Goal: Task Accomplishment & Management: Use online tool/utility

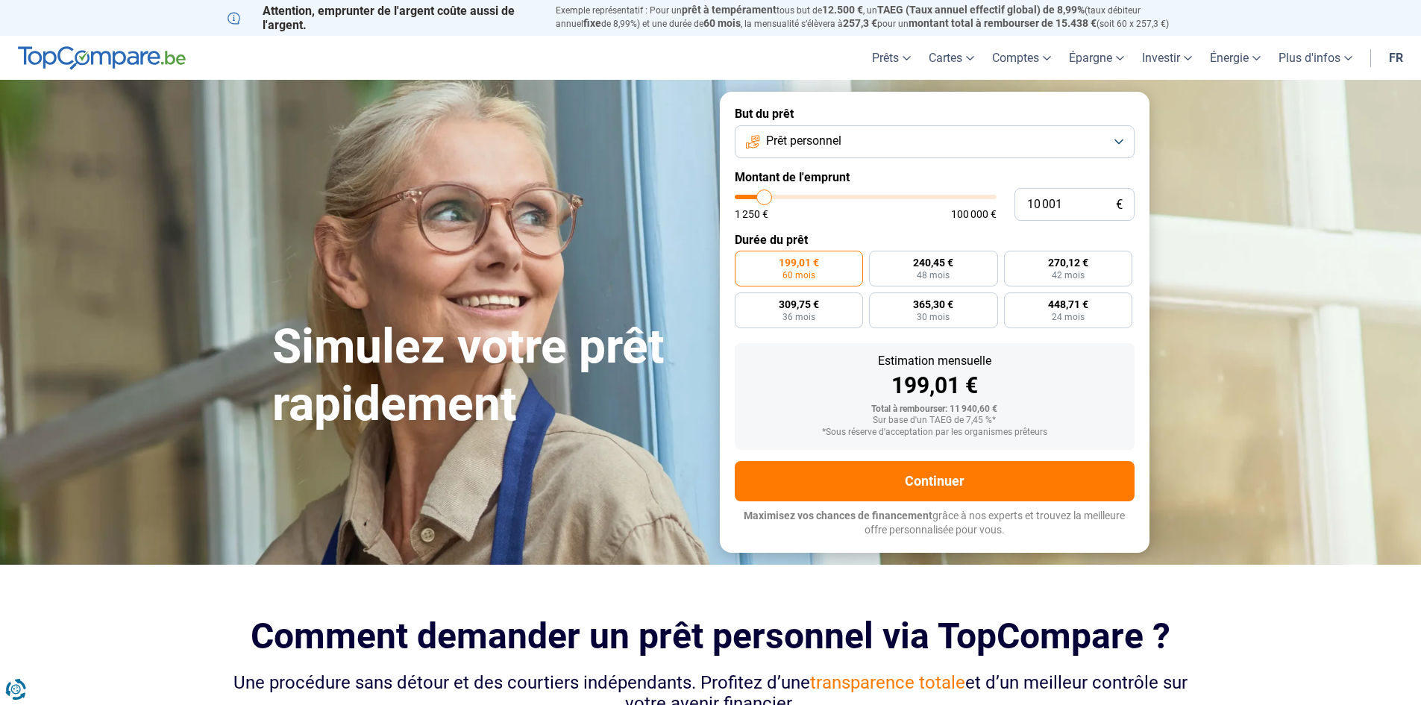
click at [815, 145] on span "Prêt personnel" at bounding box center [803, 141] width 75 height 16
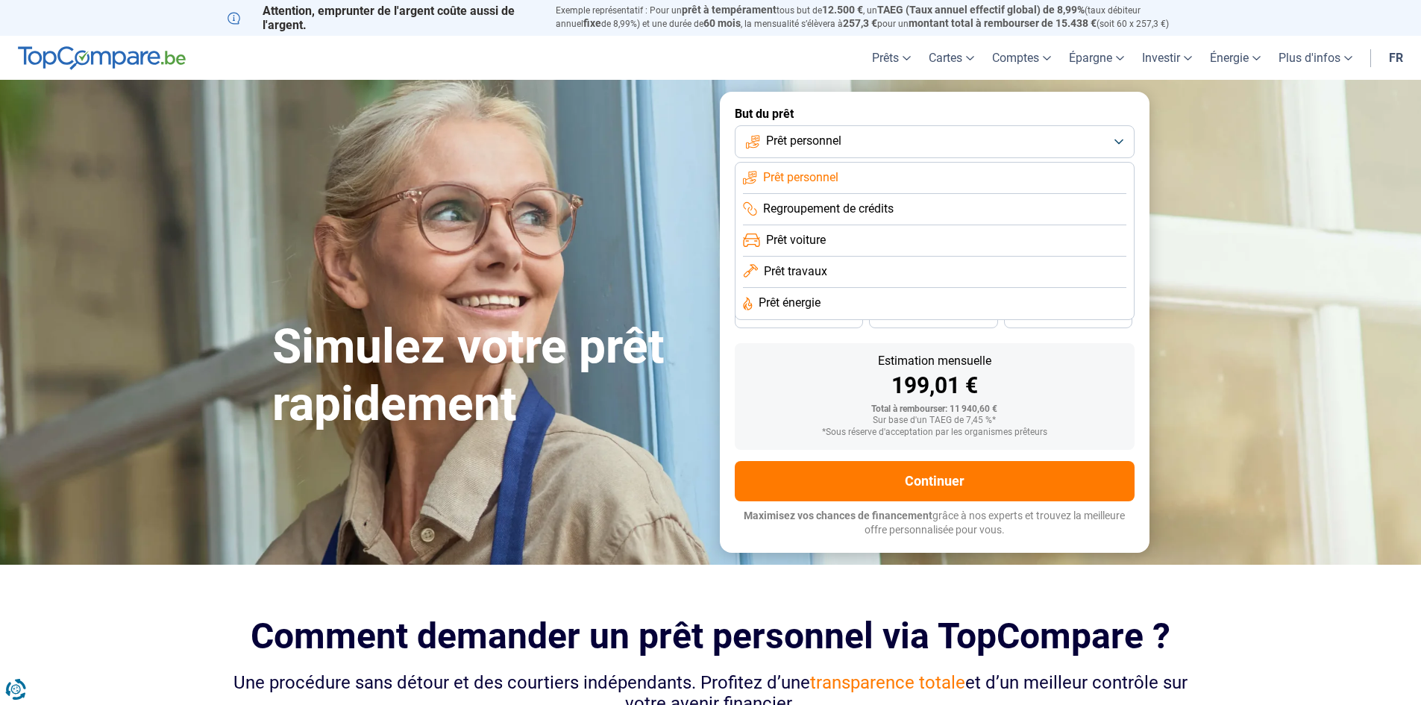
click at [824, 263] on span "Prêt travaux" at bounding box center [795, 271] width 63 height 16
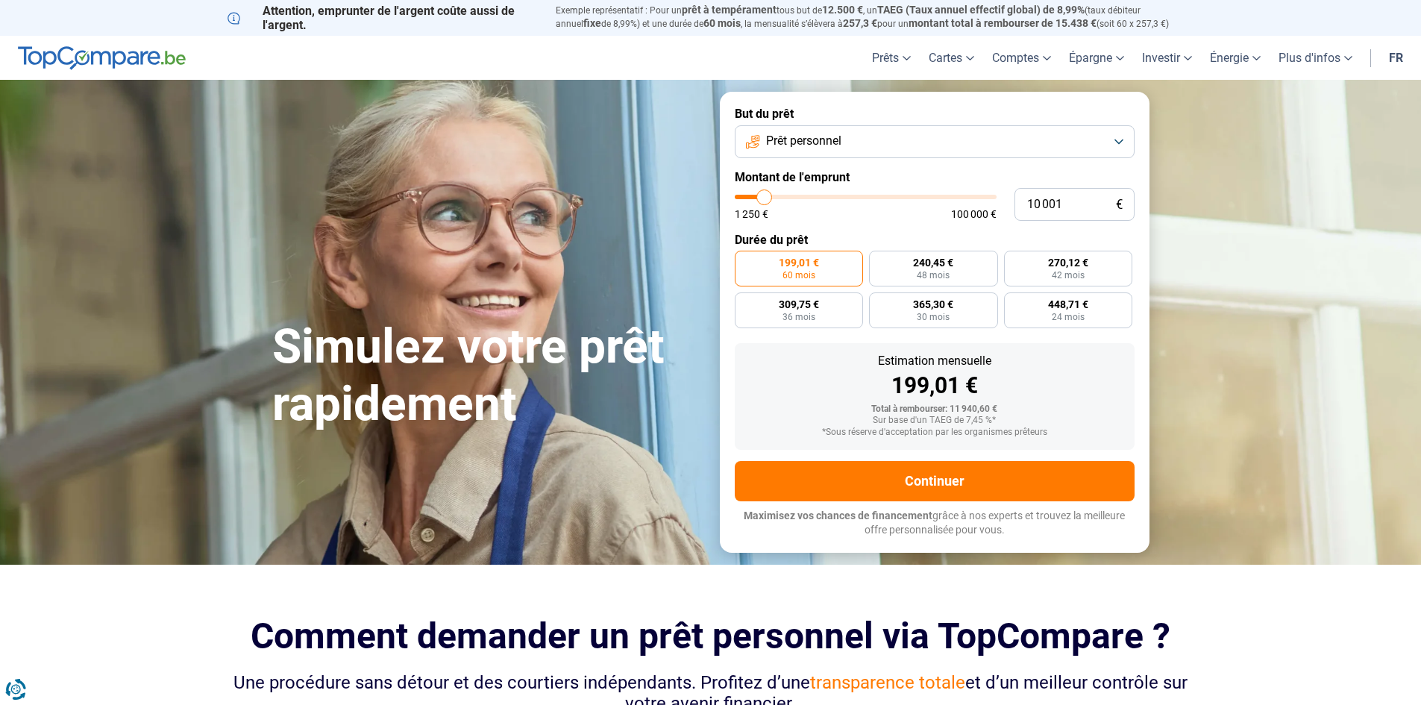
click at [838, 146] on span "Prêt personnel" at bounding box center [803, 141] width 75 height 16
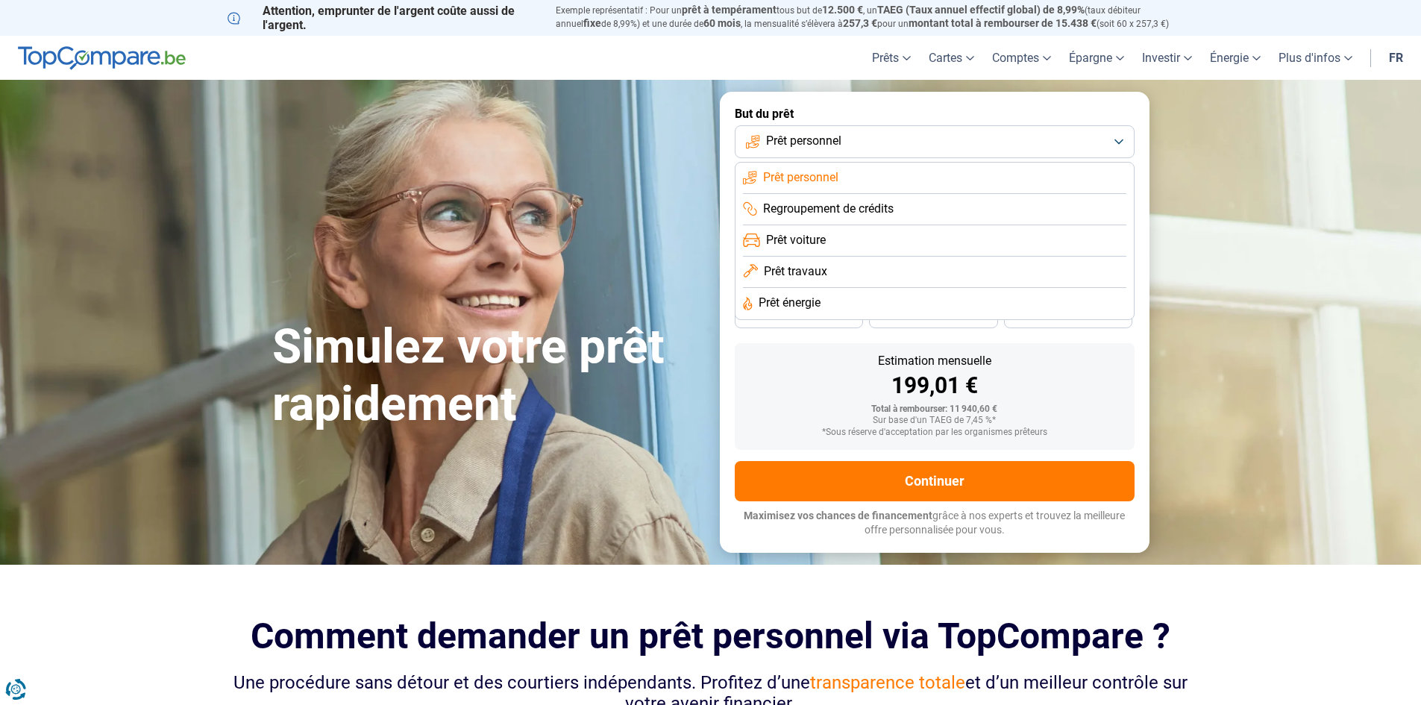
click at [803, 264] on span "Prêt travaux" at bounding box center [795, 271] width 63 height 16
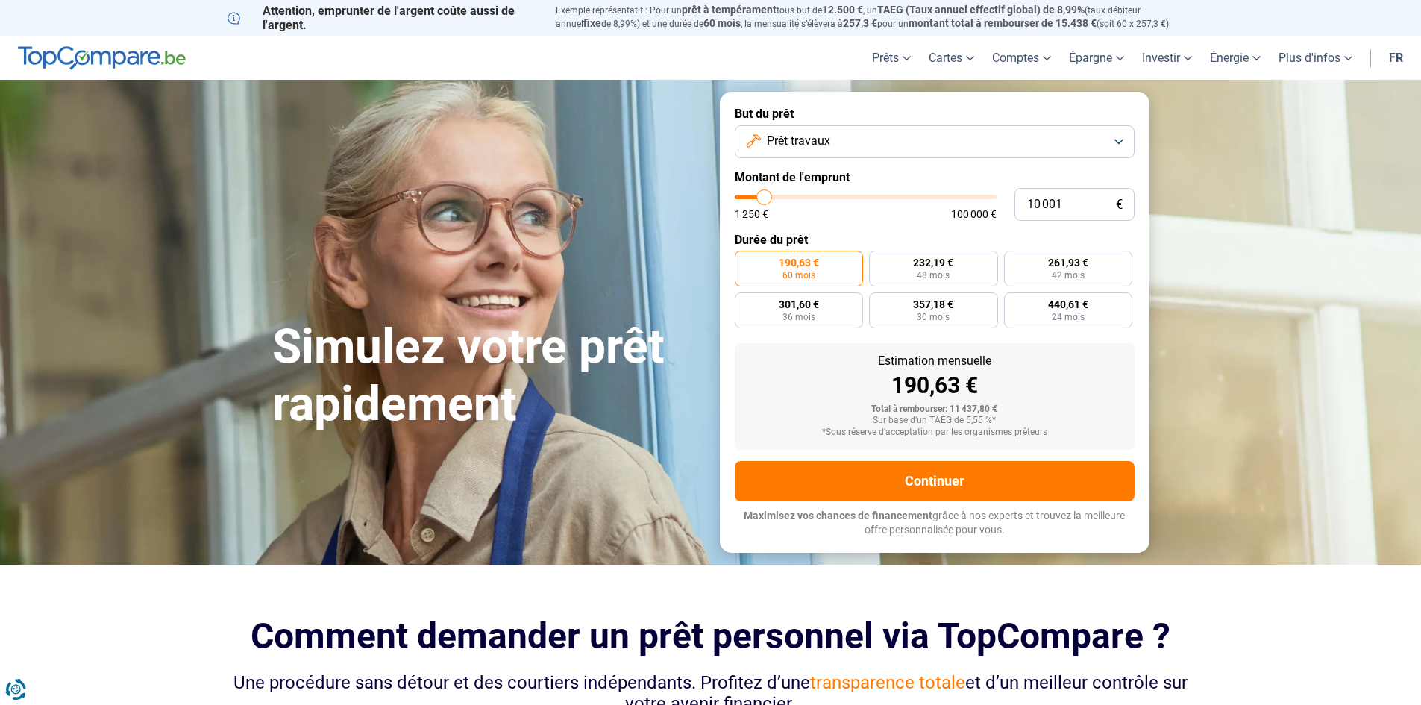
type input "8 750"
type input "8750"
type input "9 000"
type input "9000"
type input "9 500"
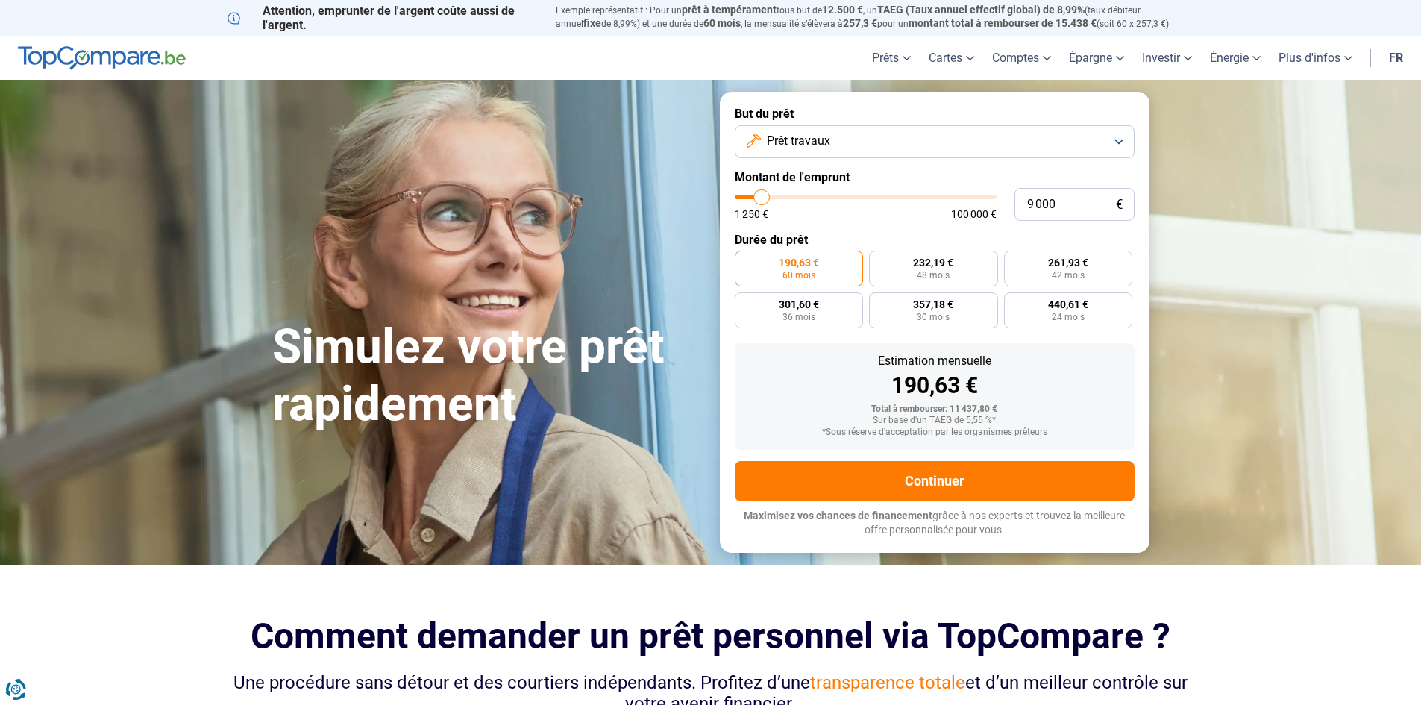
type input "9500"
type input "9 750"
type input "9750"
type input "10 000"
type input "10000"
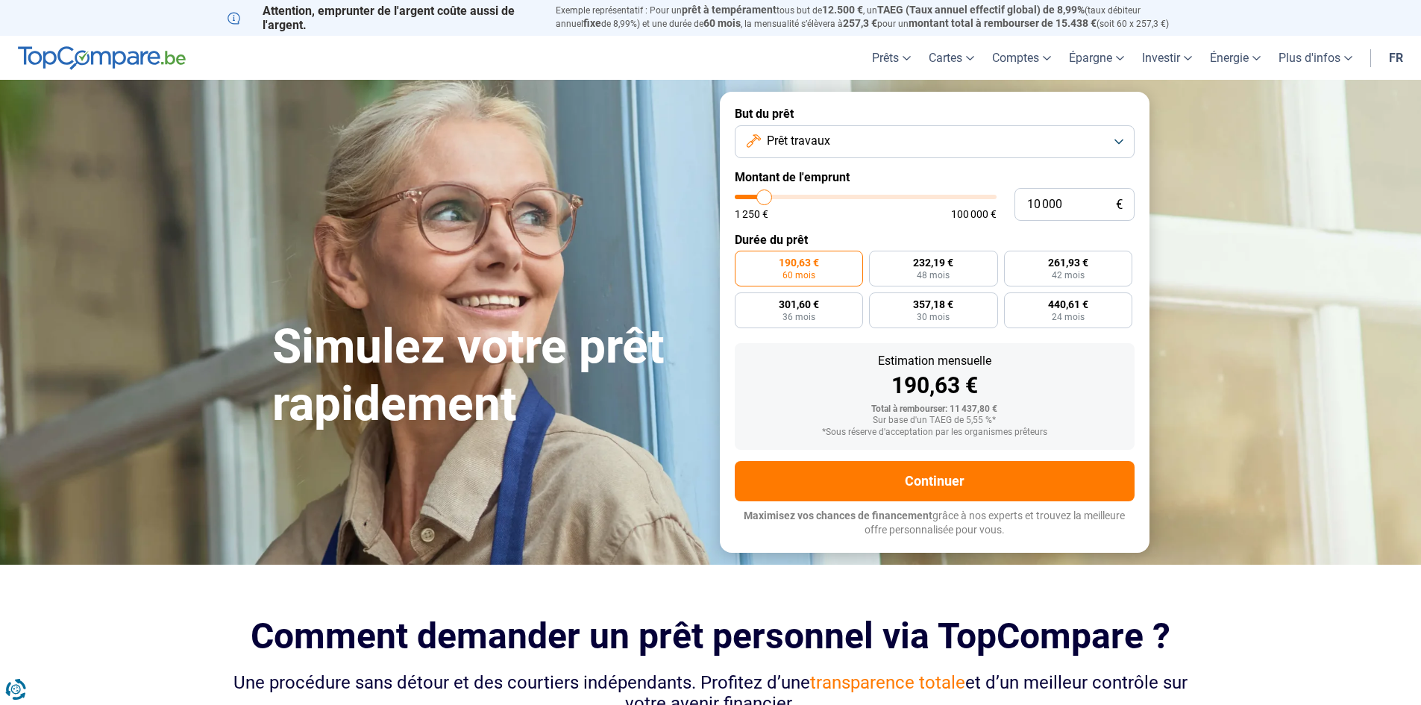
type input "10 500"
type input "10500"
type input "11 000"
type input "11000"
type input "11 500"
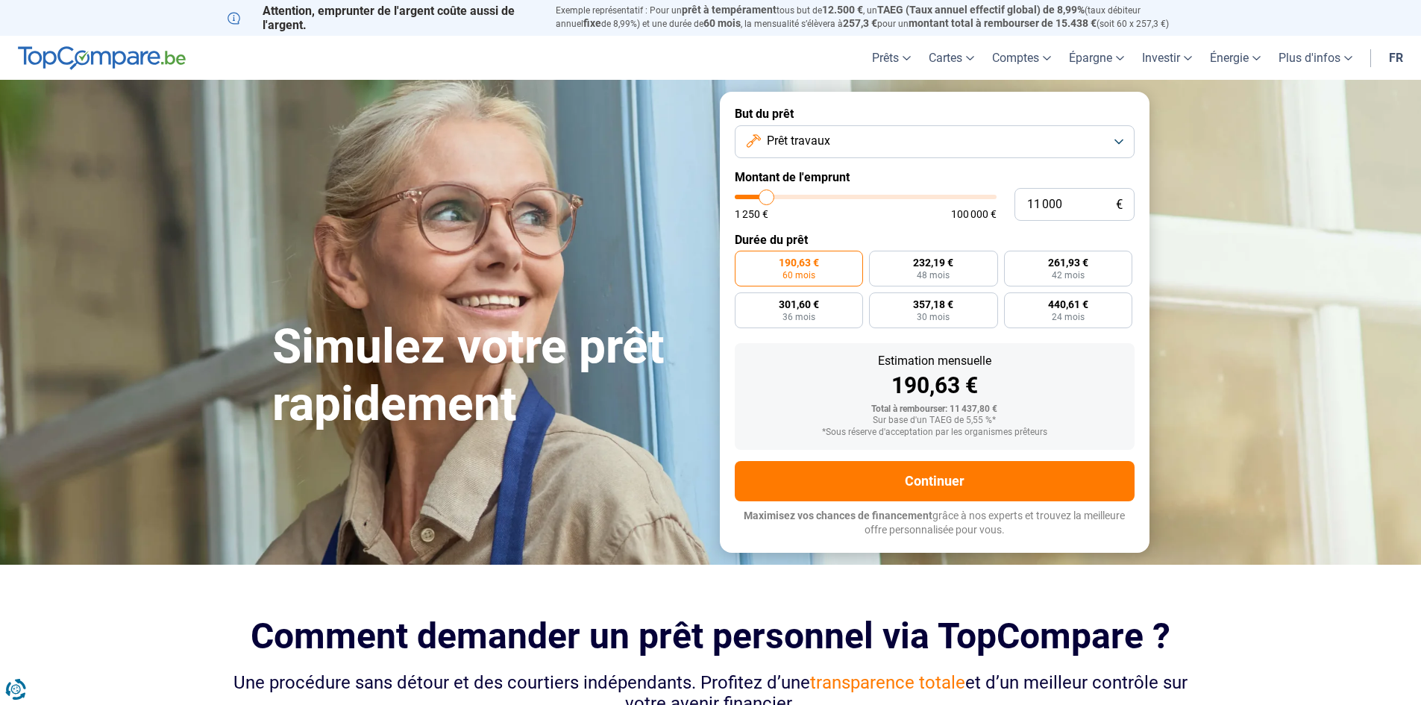
type input "11500"
type input "11 750"
type input "11750"
type input "12 750"
type input "12750"
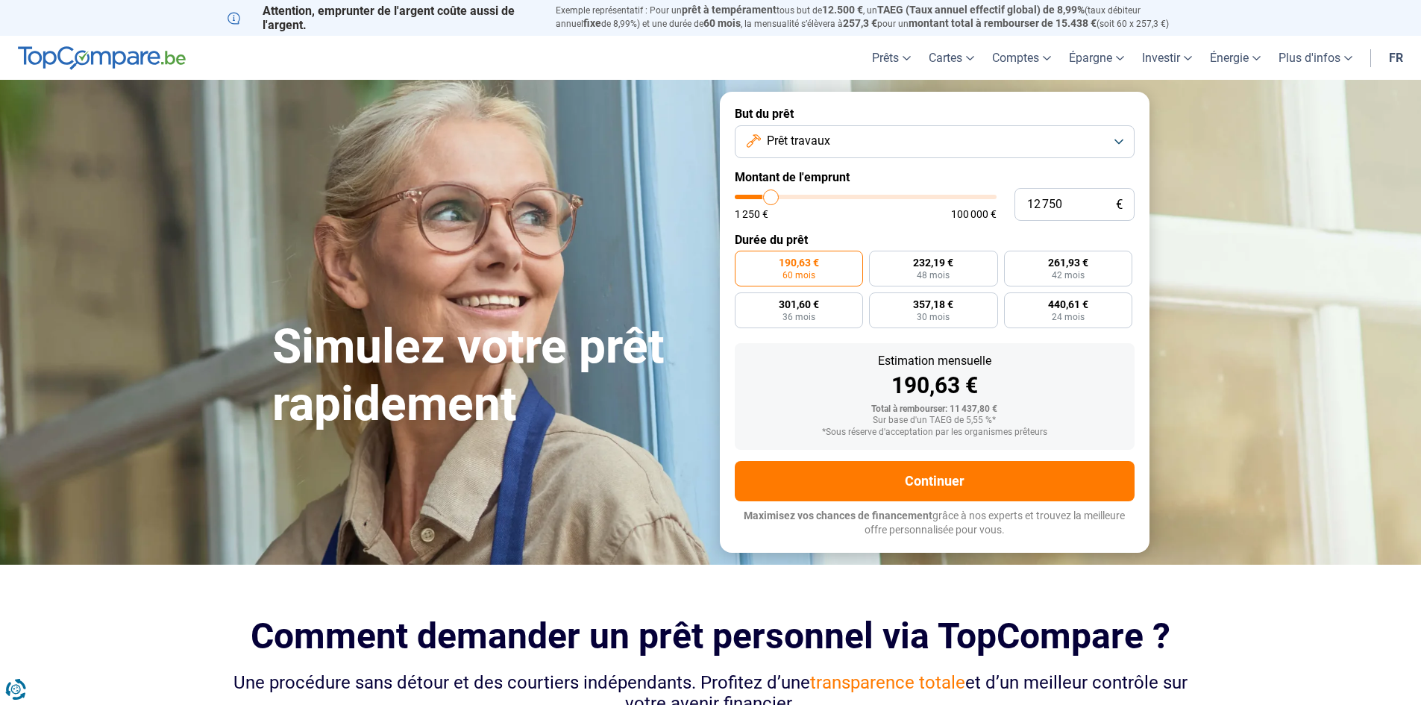
type input "13 500"
type input "13500"
type input "14 250"
type input "14250"
type input "14 500"
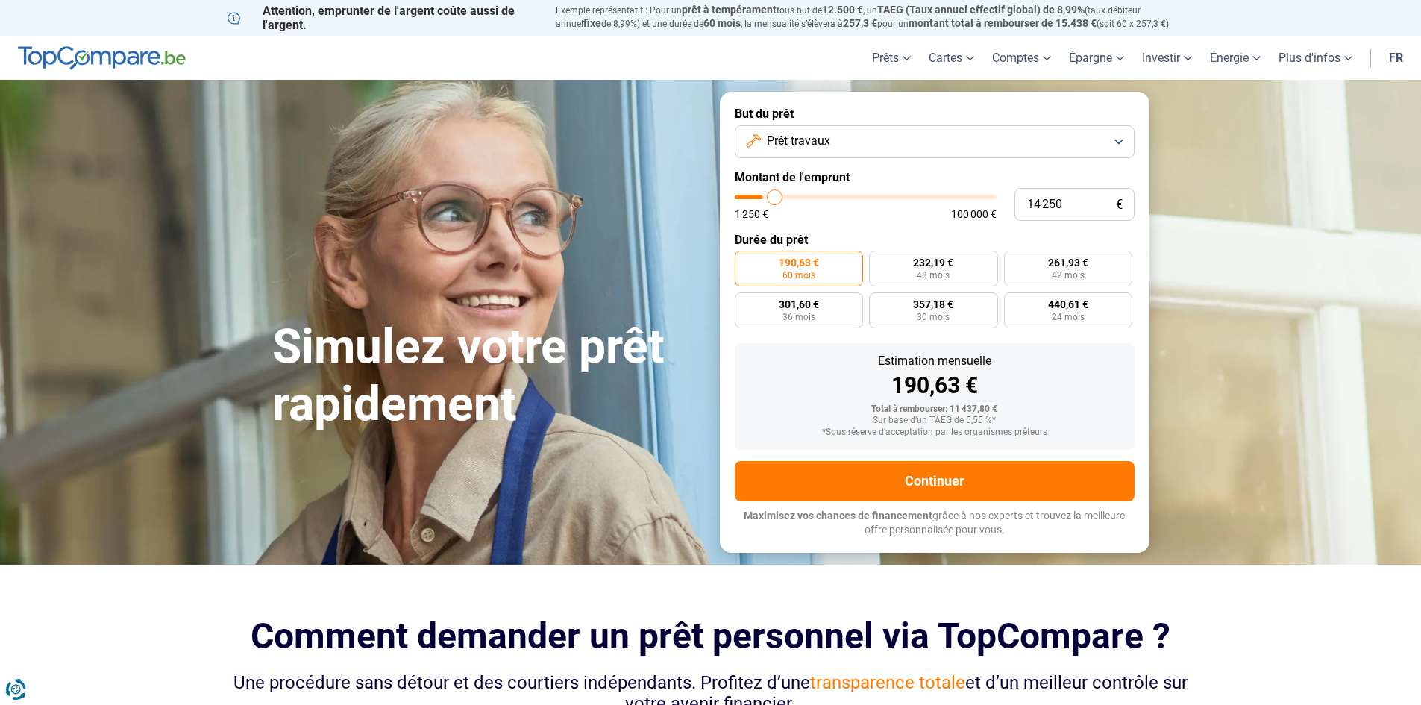
type input "14500"
type input "14 750"
type input "14750"
type input "15 000"
type input "15000"
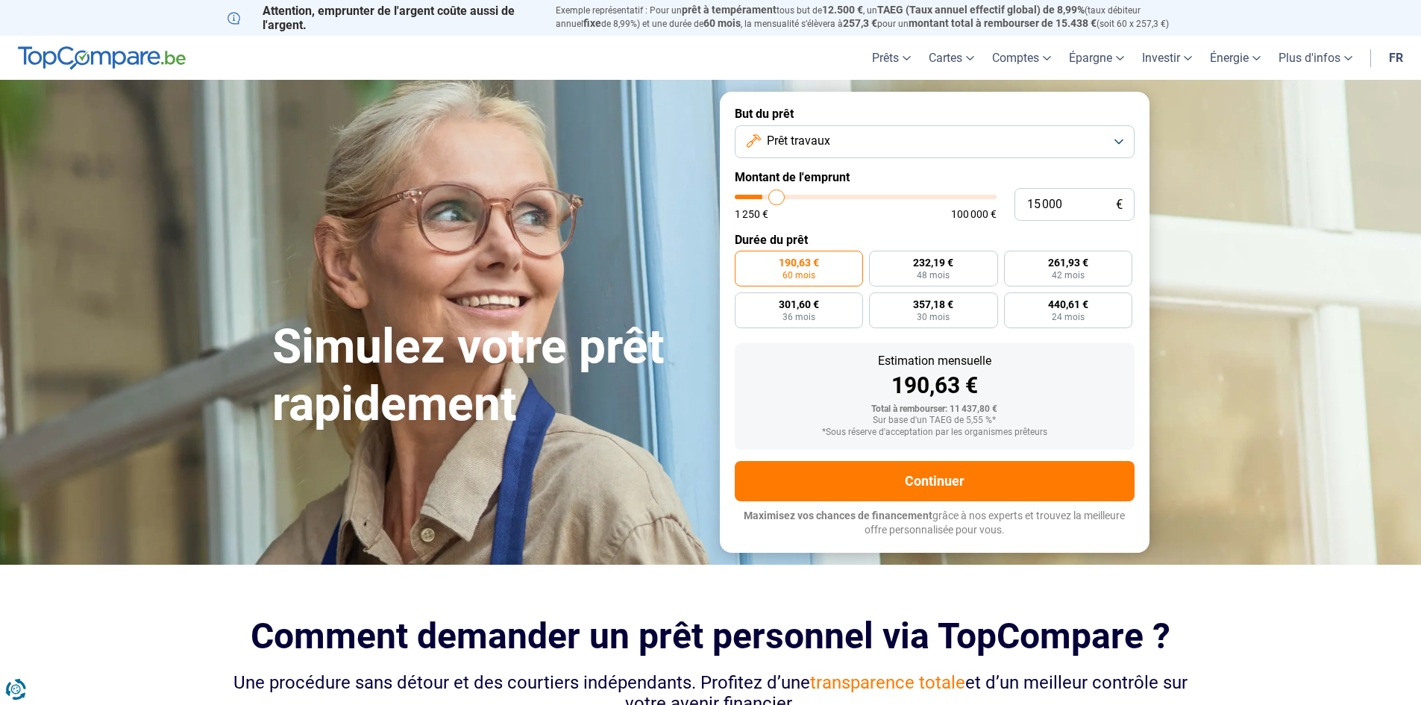
type input "15 500"
type input "15500"
type input "15 750"
type input "15750"
type input "16 000"
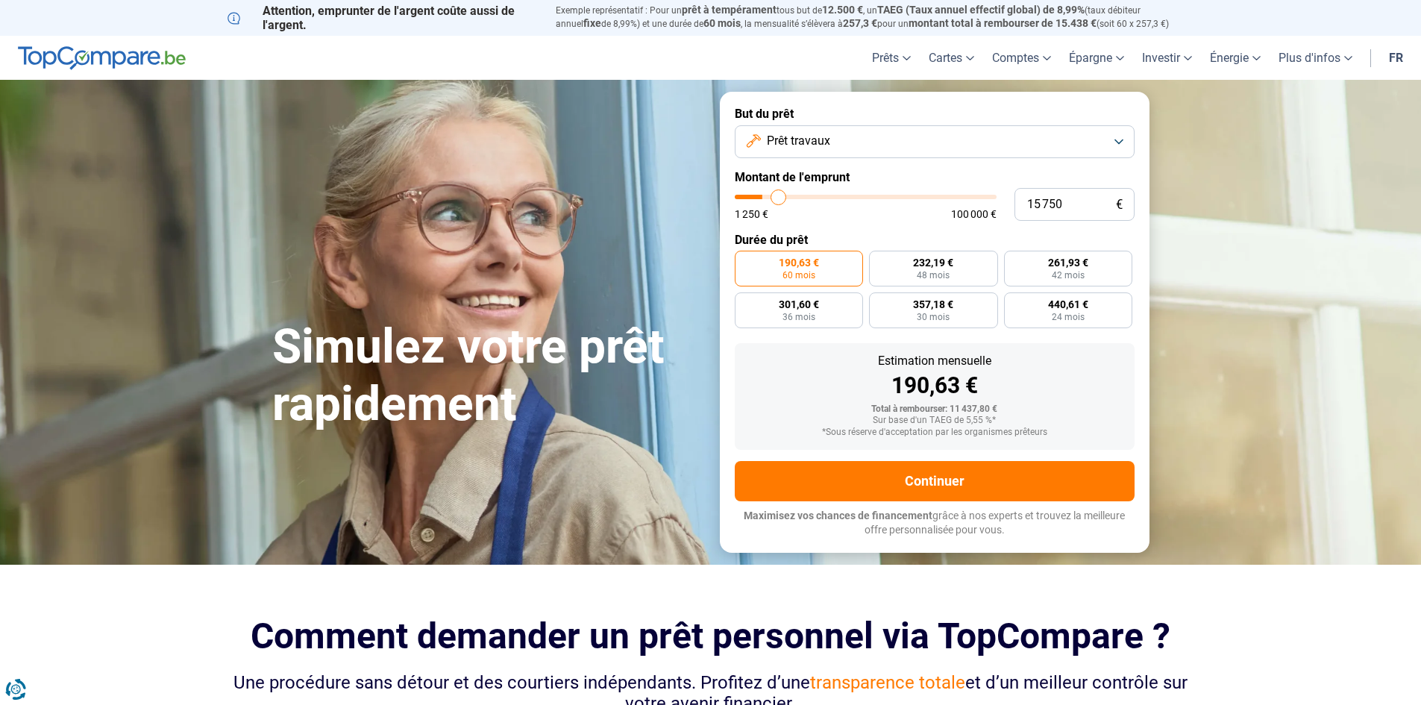
type input "16000"
type input "16 250"
type input "16250"
type input "17 000"
type input "17000"
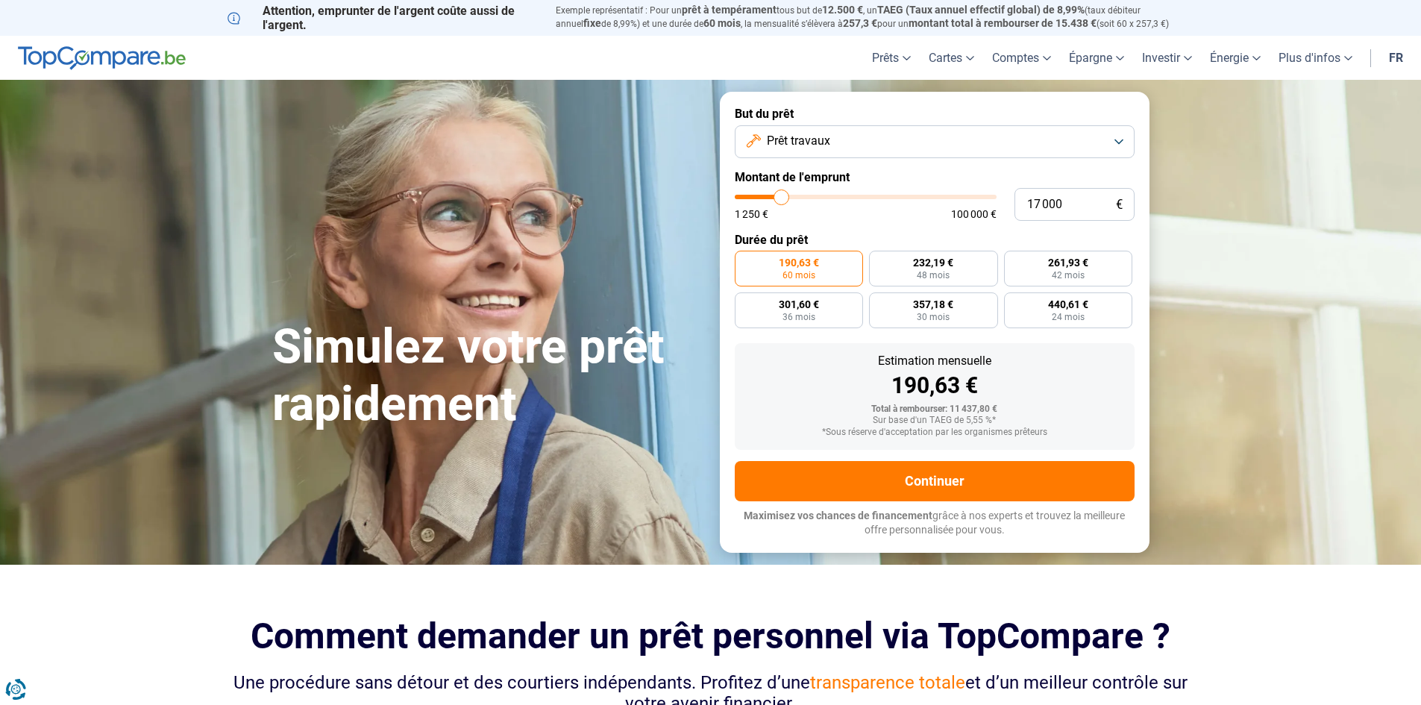
type input "17 500"
type input "17500"
type input "18 000"
type input "18000"
type input "18 500"
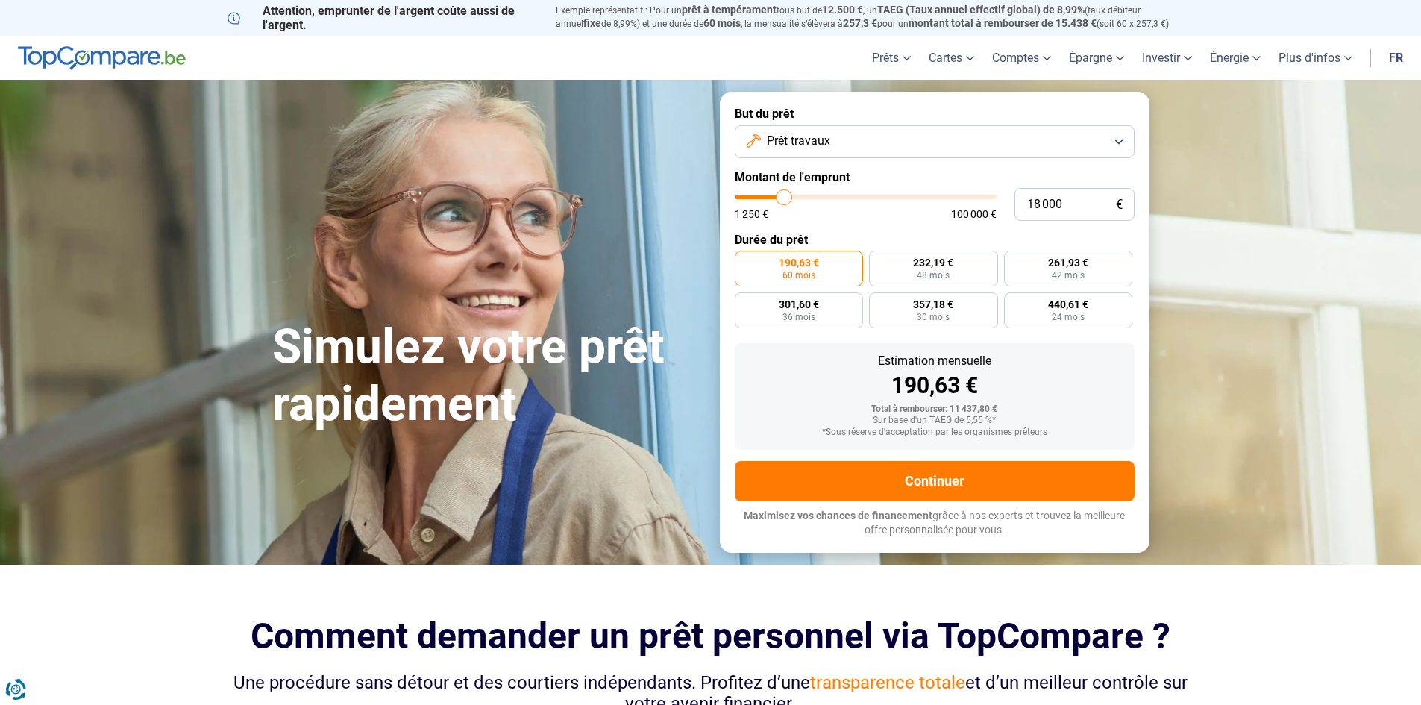
type input "18500"
type input "18 750"
type input "18750"
type input "19 250"
type input "19250"
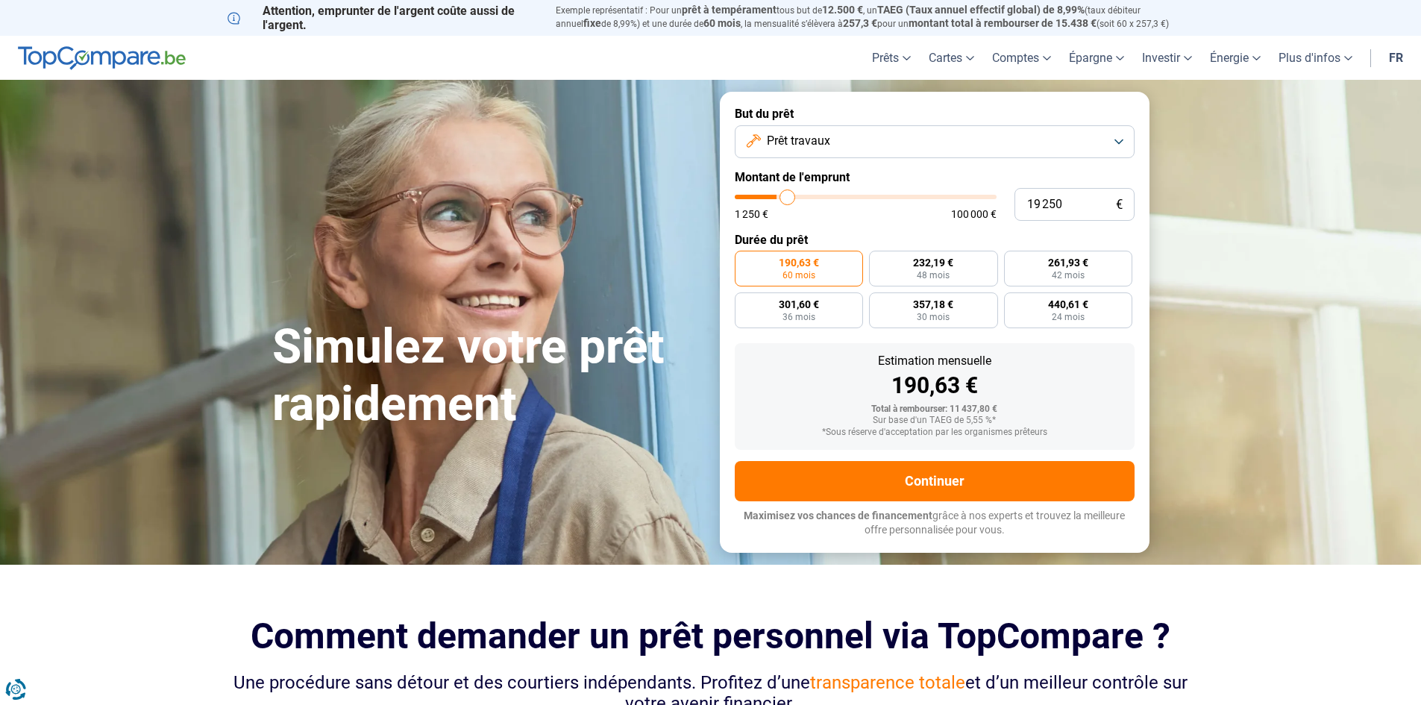
type input "19 750"
type input "19750"
type input "20 250"
type input "20250"
type input "20 500"
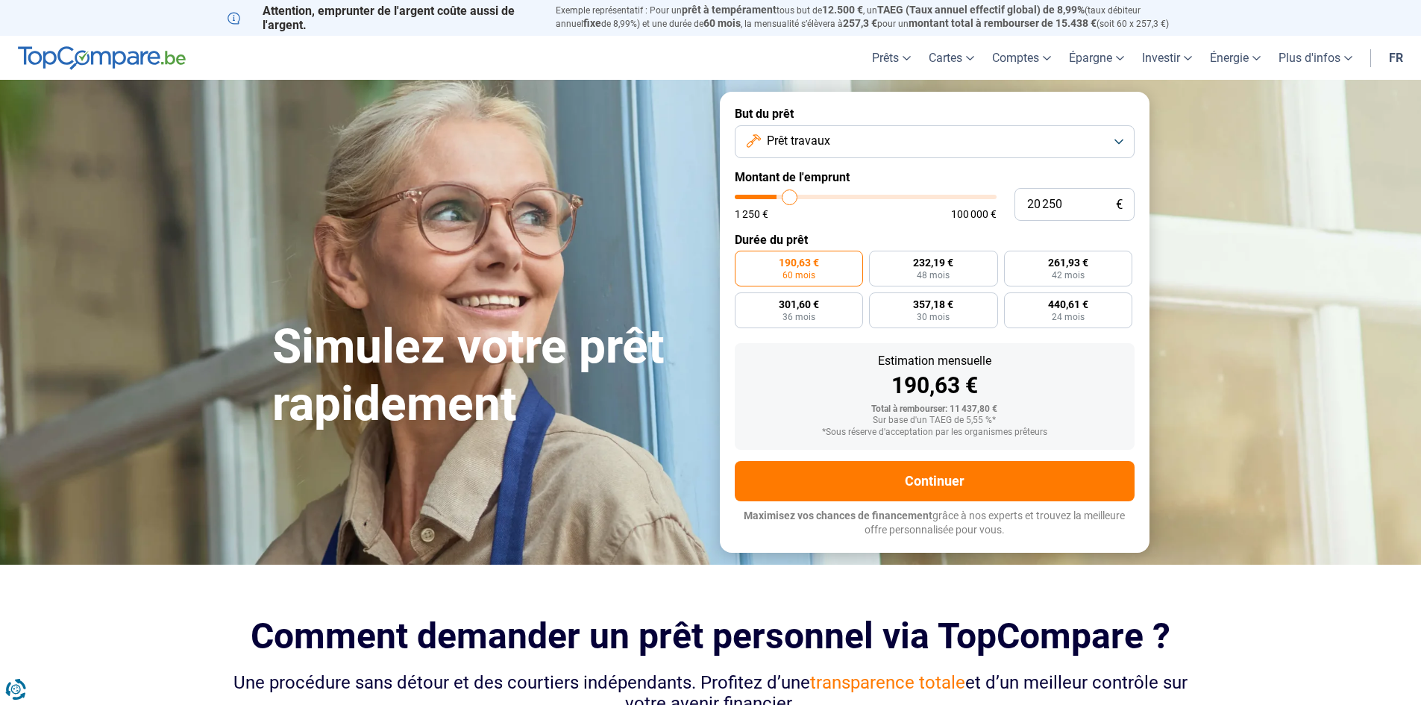
type input "20500"
type input "20 750"
type input "20750"
type input "21 500"
type input "21500"
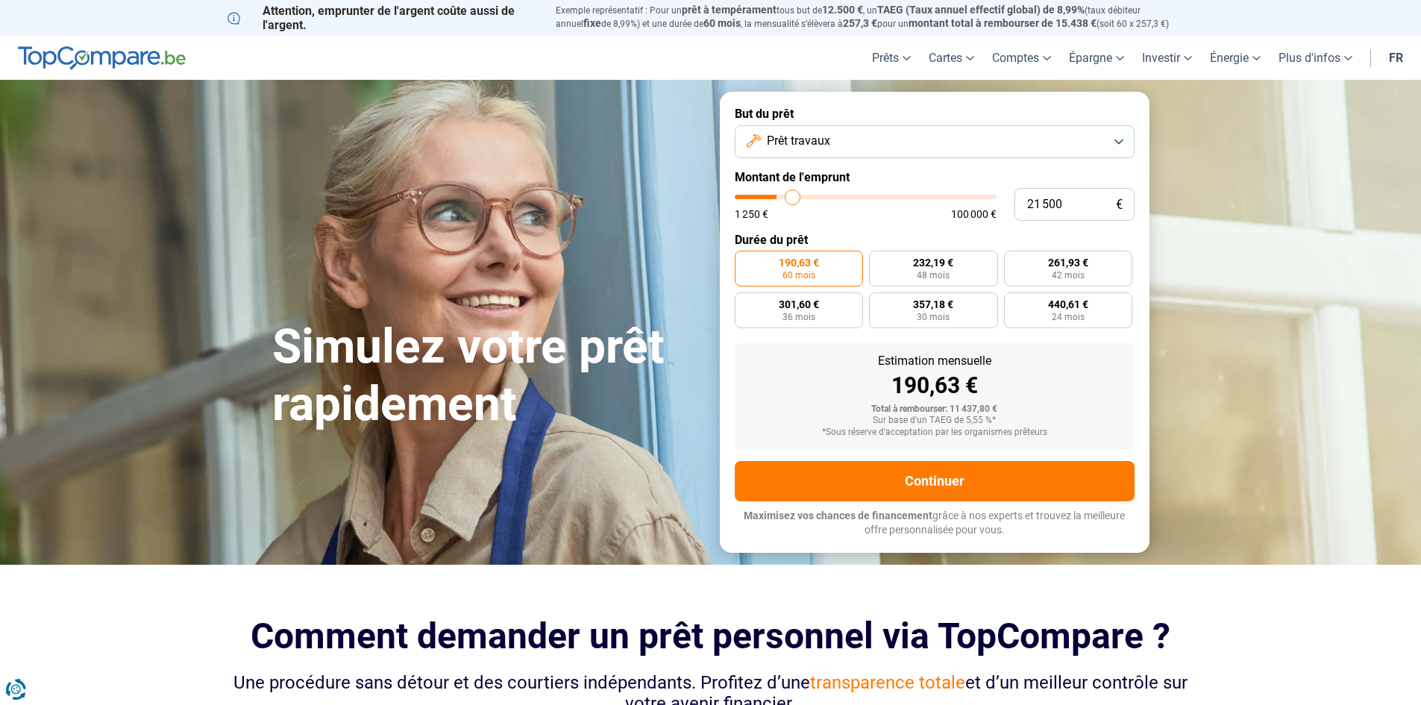
type input "21 750"
type input "21750"
type input "22 750"
type input "22750"
type input "23 250"
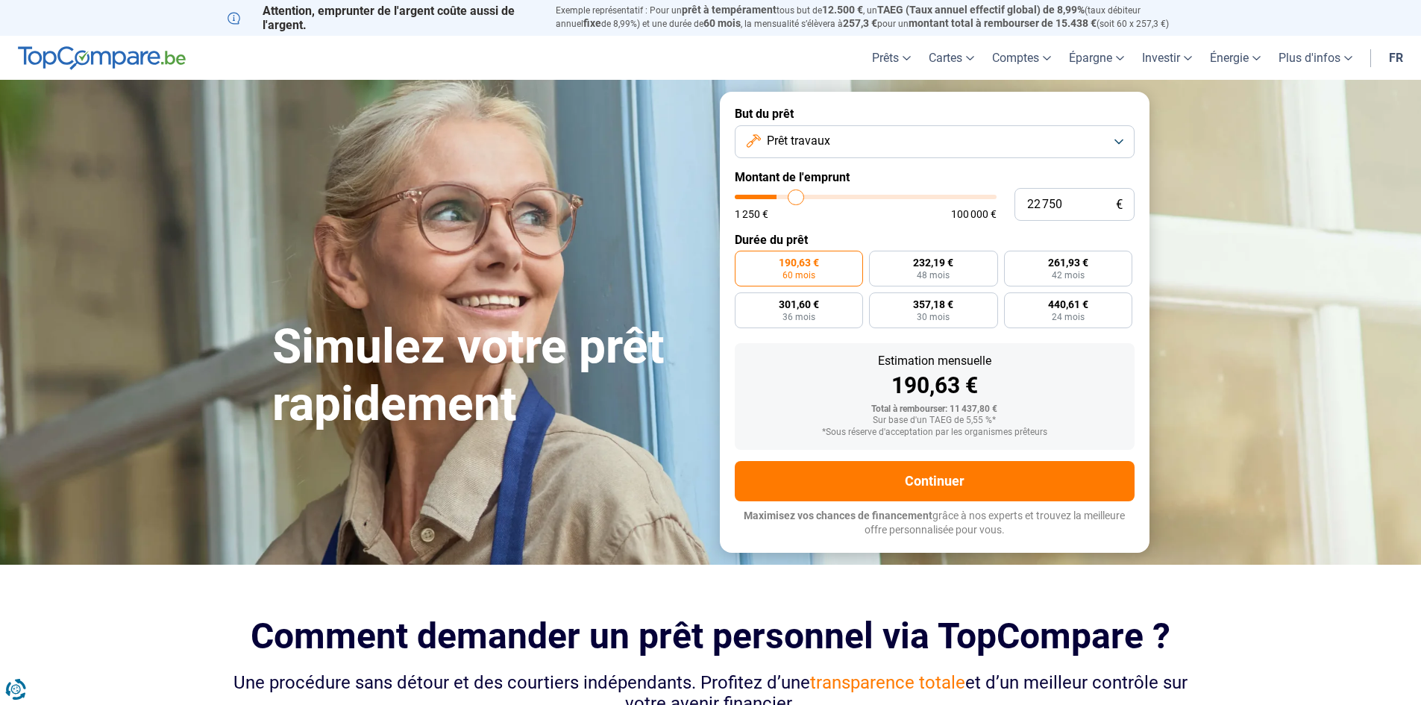
type input "23250"
type input "23 500"
type input "23500"
type input "24 250"
type input "24250"
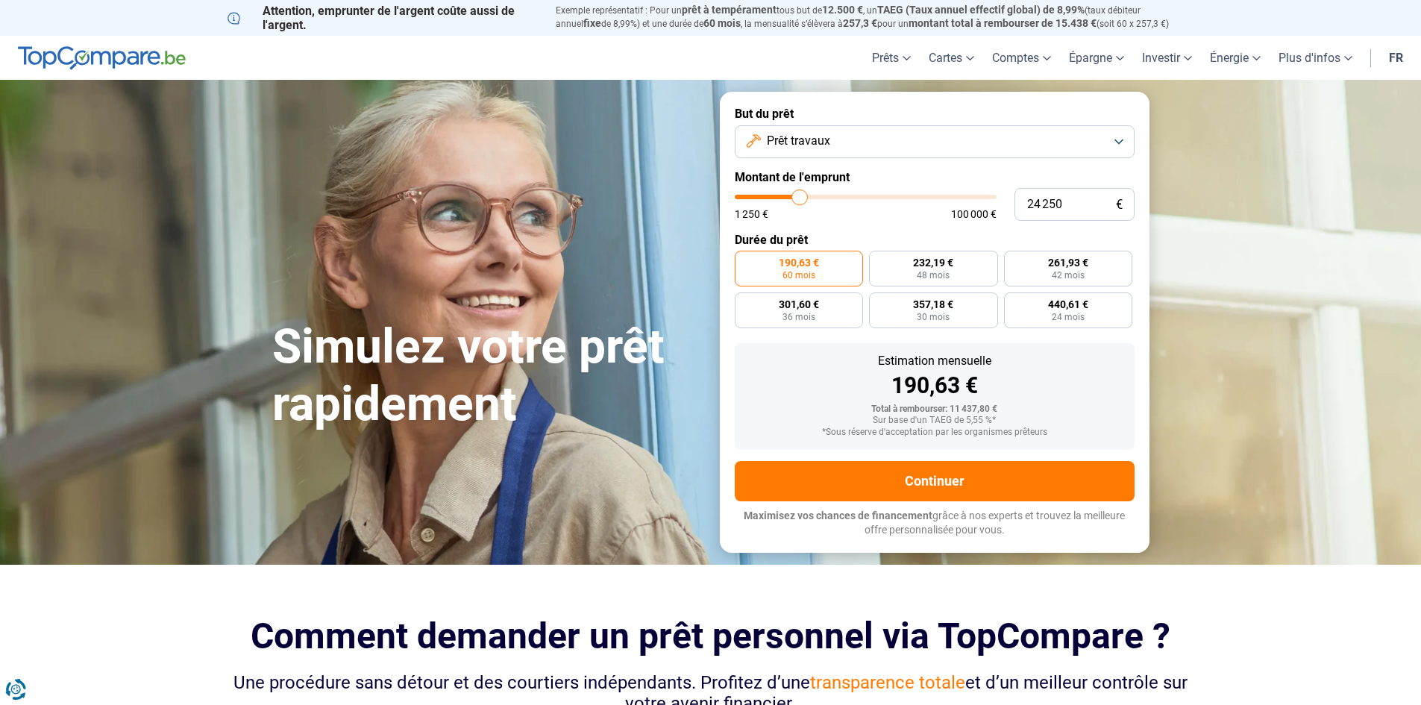
type input "24 500"
type input "24500"
type input "25 000"
type input "25000"
type input "25 250"
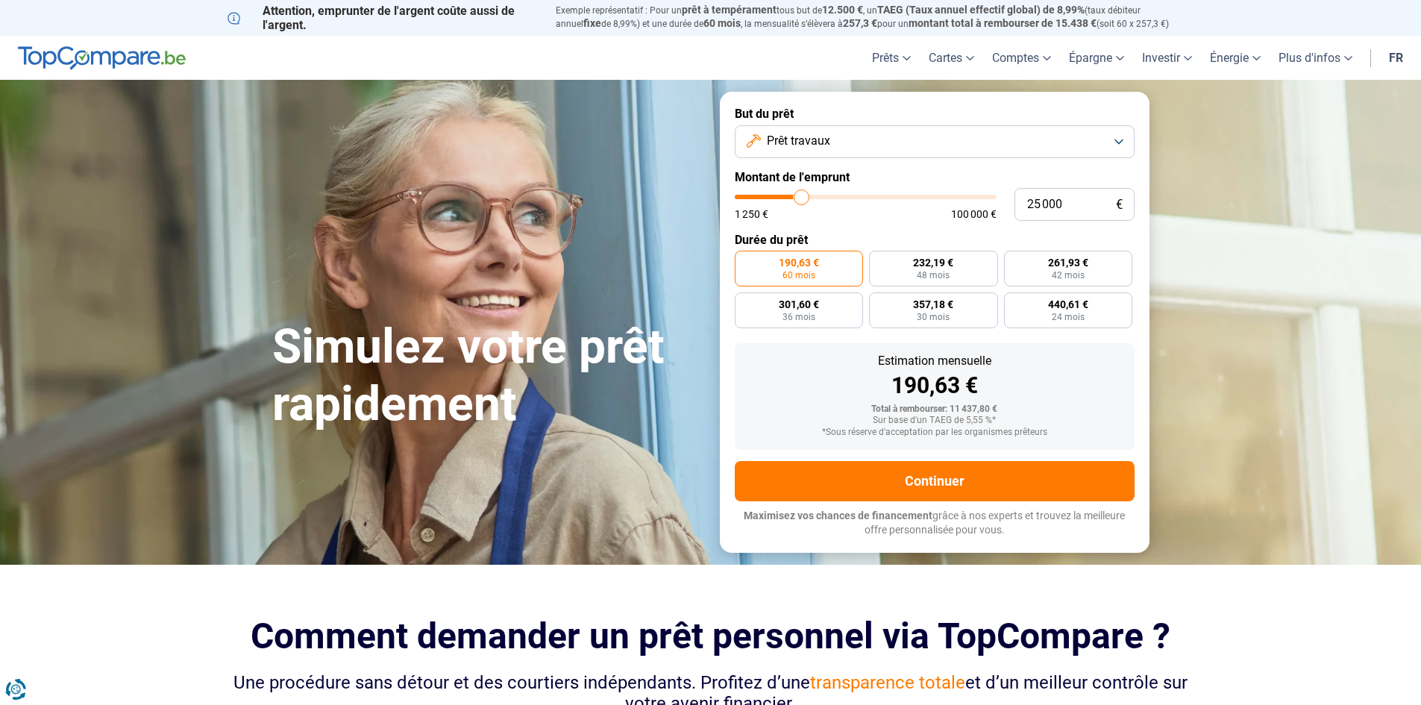
type input "25250"
type input "26 000"
type input "26000"
type input "26 500"
type input "26500"
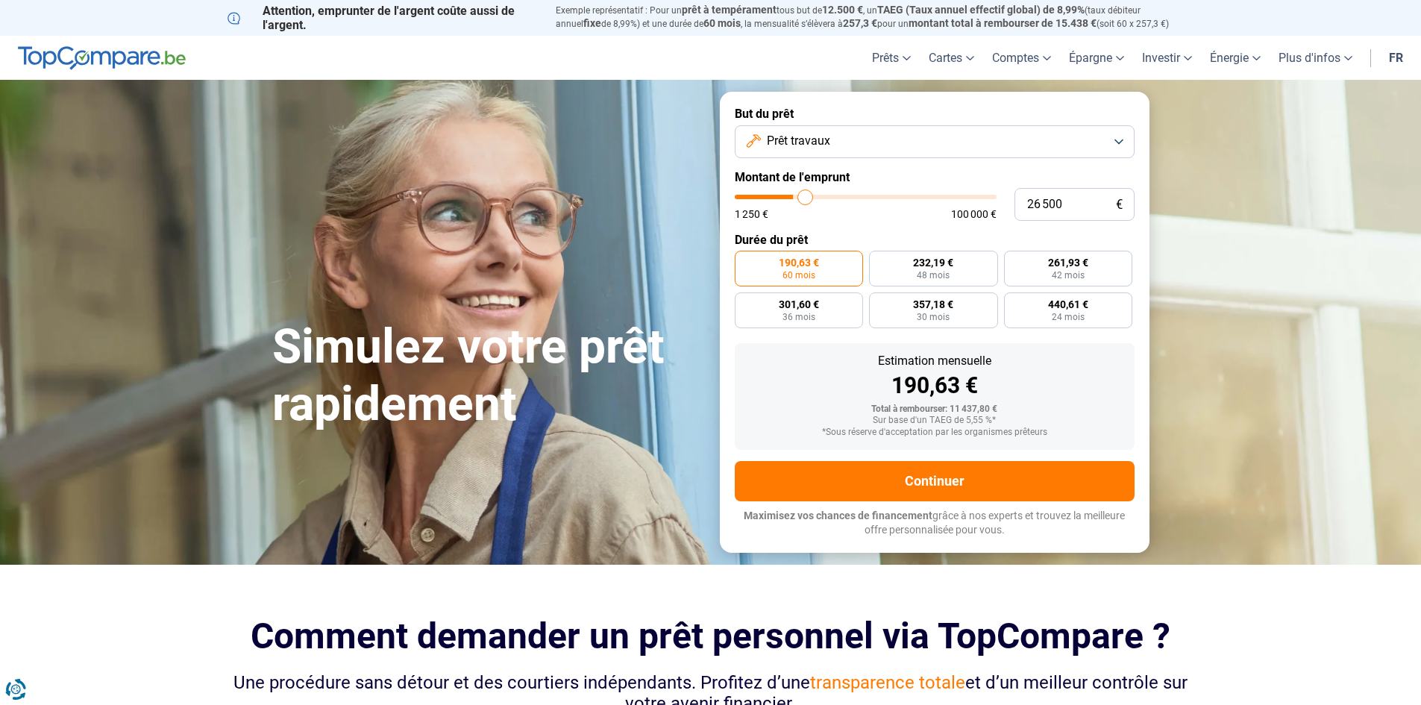
type input "26 750"
type input "26750"
type input "27 250"
type input "27250"
type input "27 750"
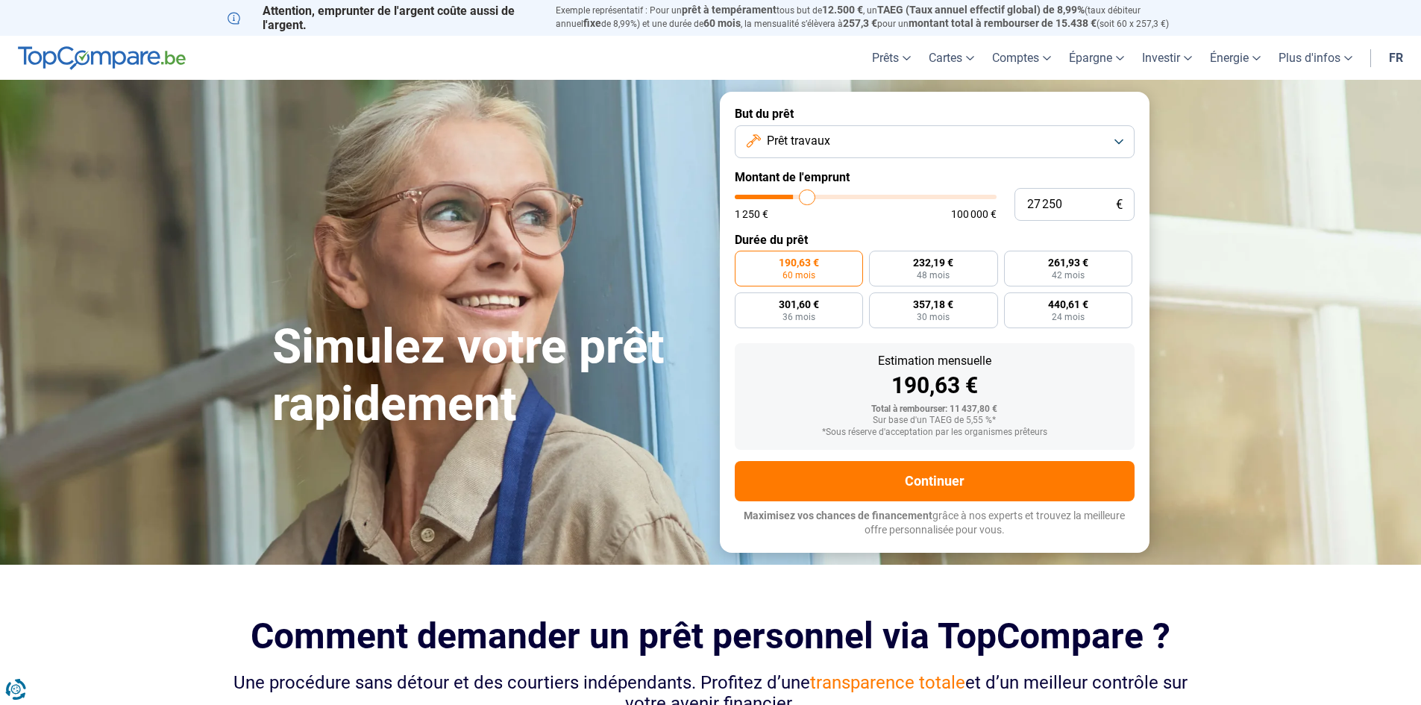
type input "27750"
type input "28 000"
type input "28000"
type input "28 750"
type input "28750"
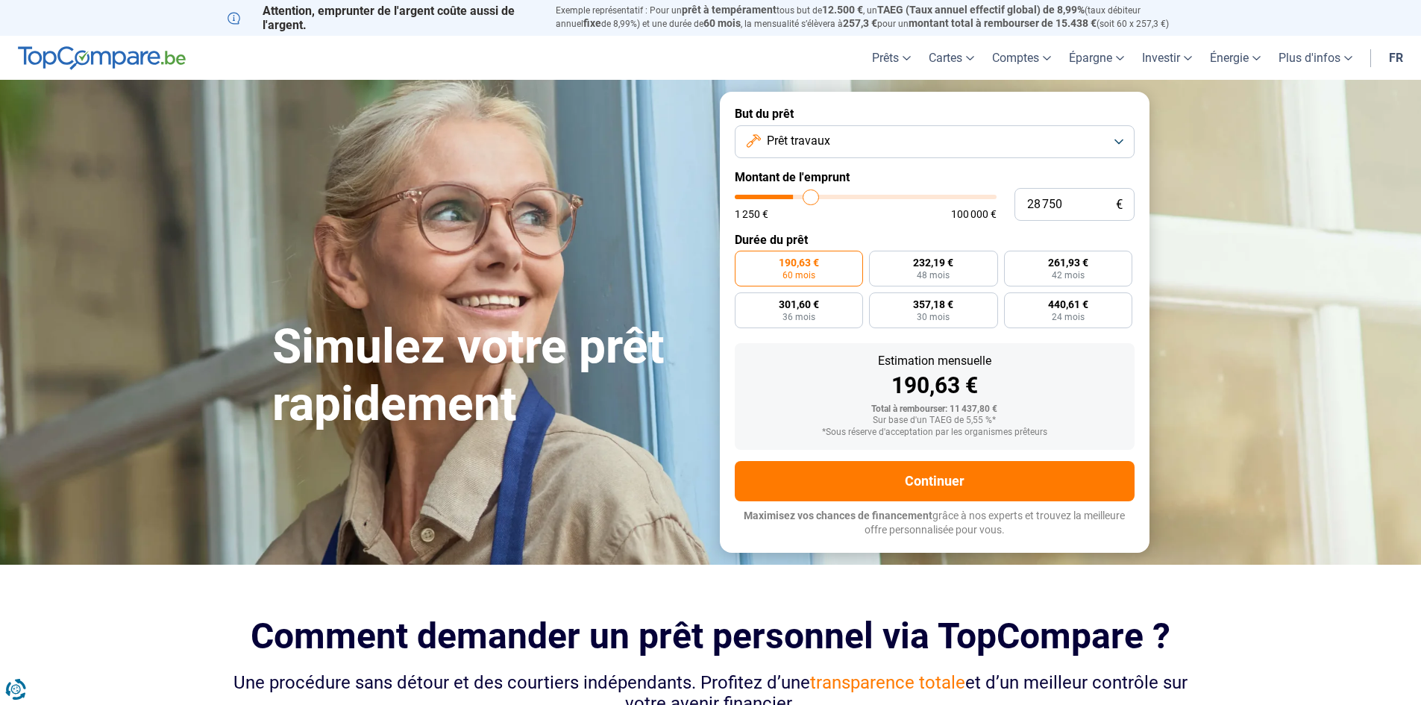
type input "29 000"
type input "29000"
type input "29 500"
type input "29500"
type input "29 750"
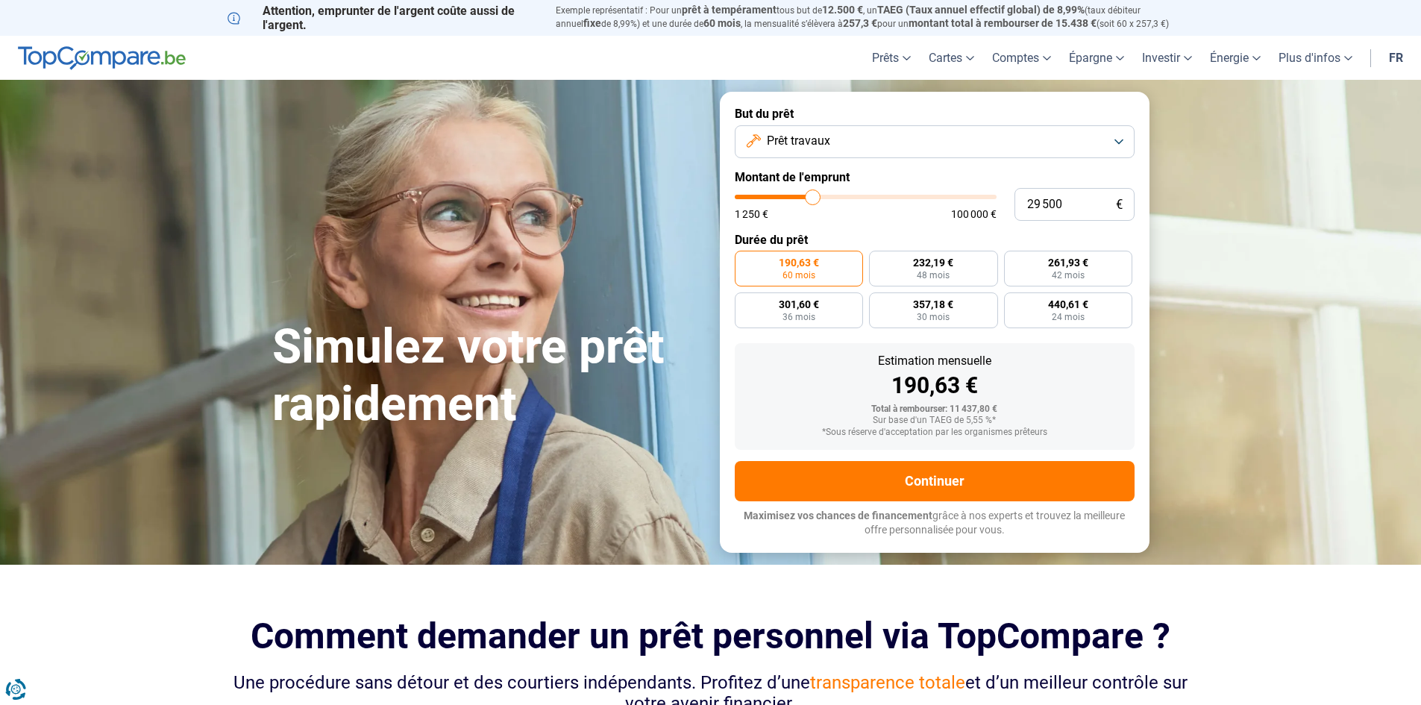
type input "29750"
type input "30 500"
type input "30500"
type input "30 750"
type input "30750"
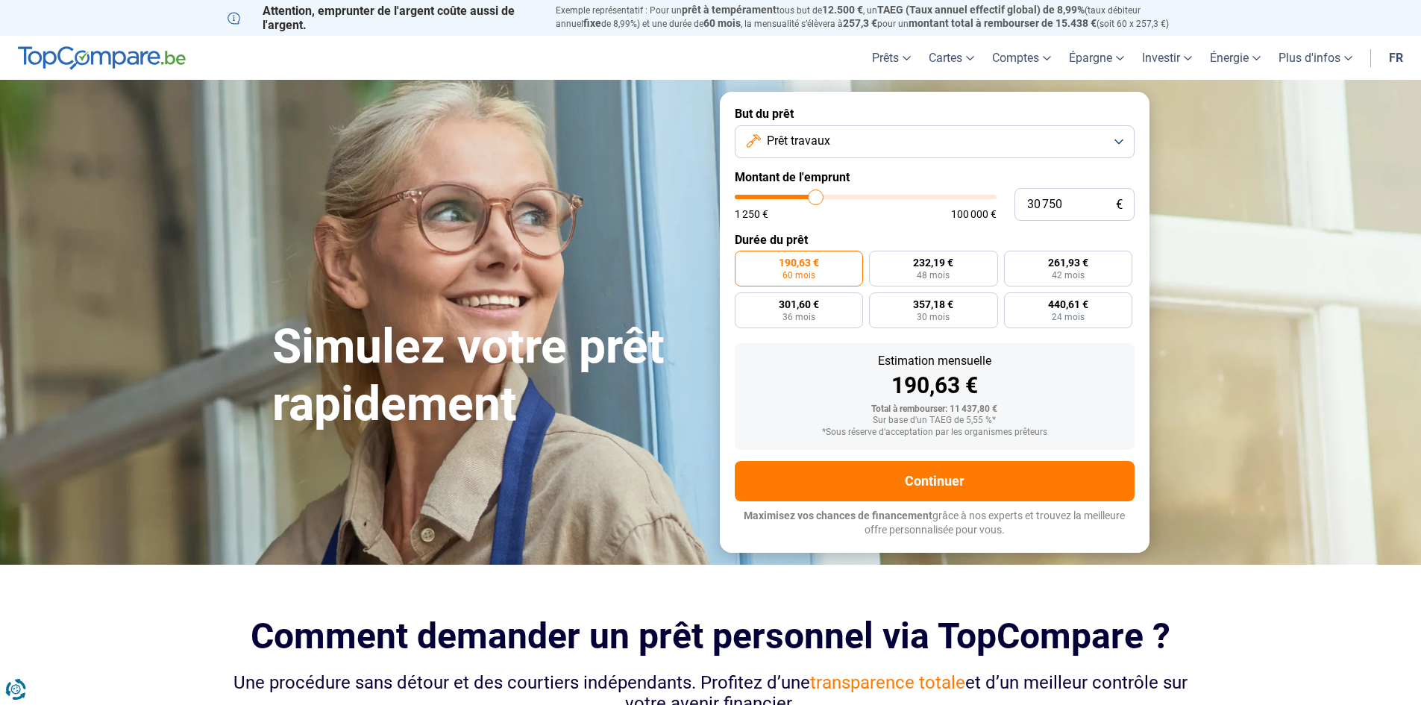
type input "31 250"
type input "31250"
type input "32 250"
type input "32250"
type input "32 500"
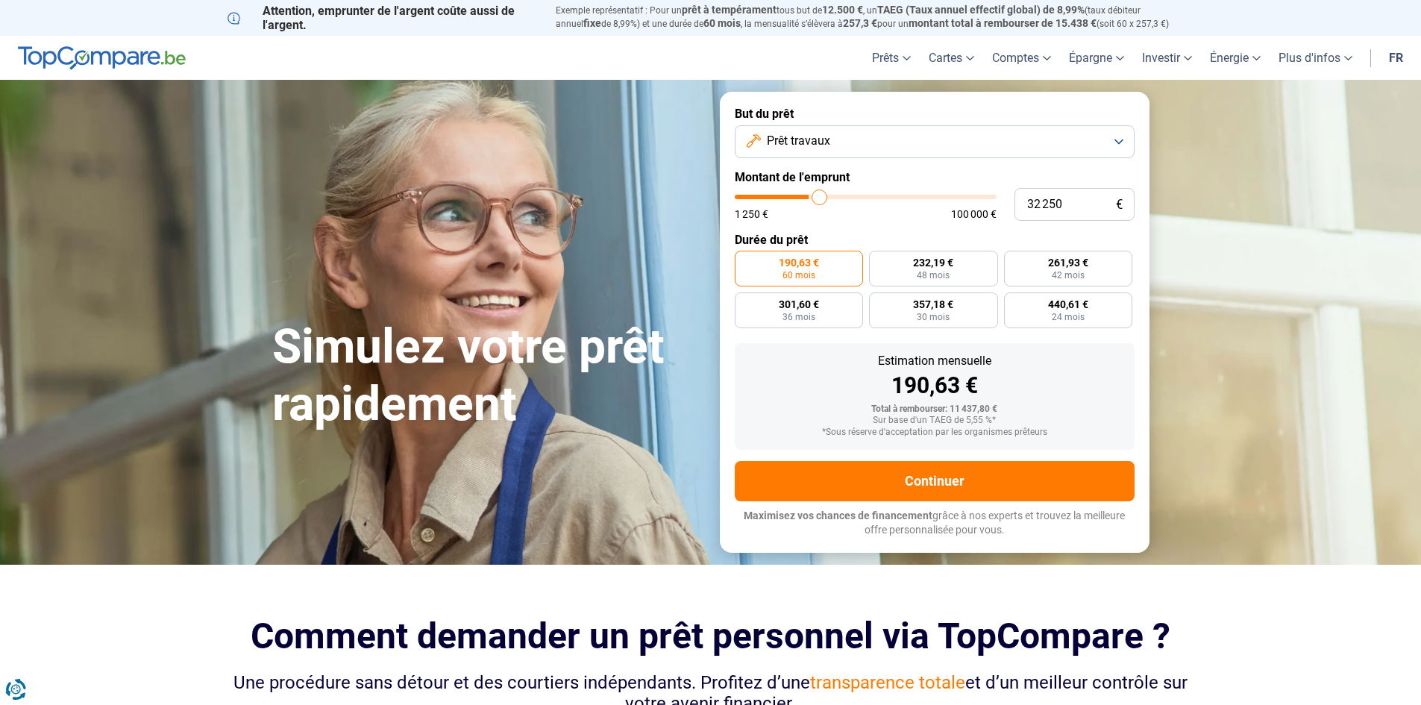
type input "32500"
type input "33 250"
type input "33250"
type input "33 500"
type input "33500"
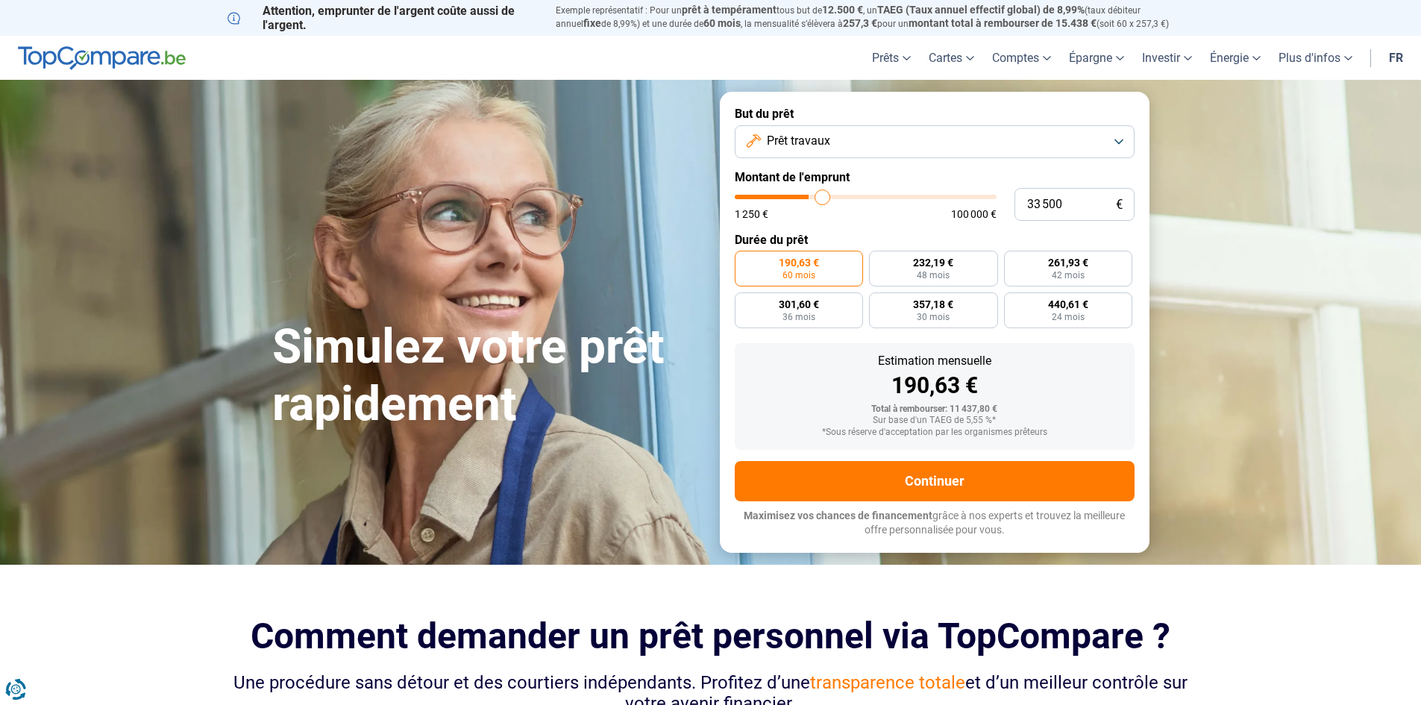
type input "33 750"
type input "33750"
type input "34 000"
type input "34000"
type input "34 250"
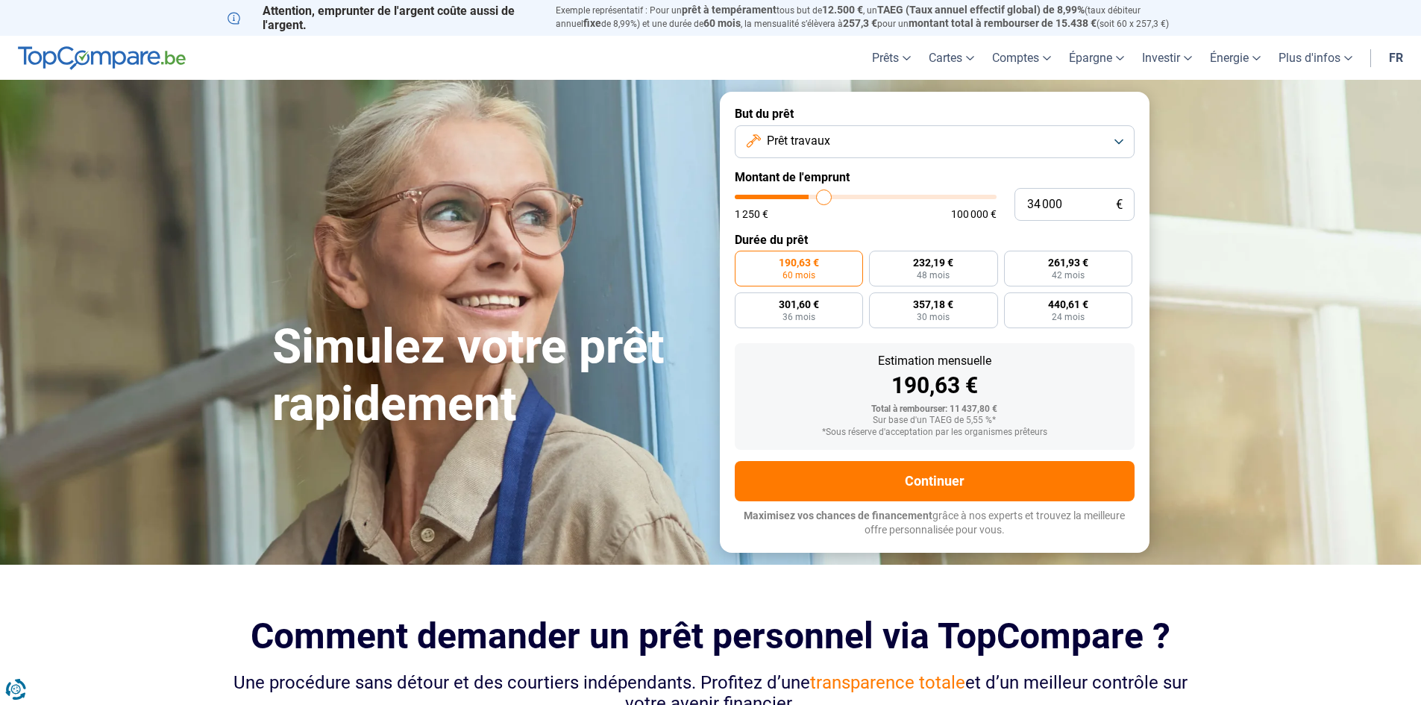
type input "34250"
type input "35 000"
type input "35000"
type input "35 500"
type input "35500"
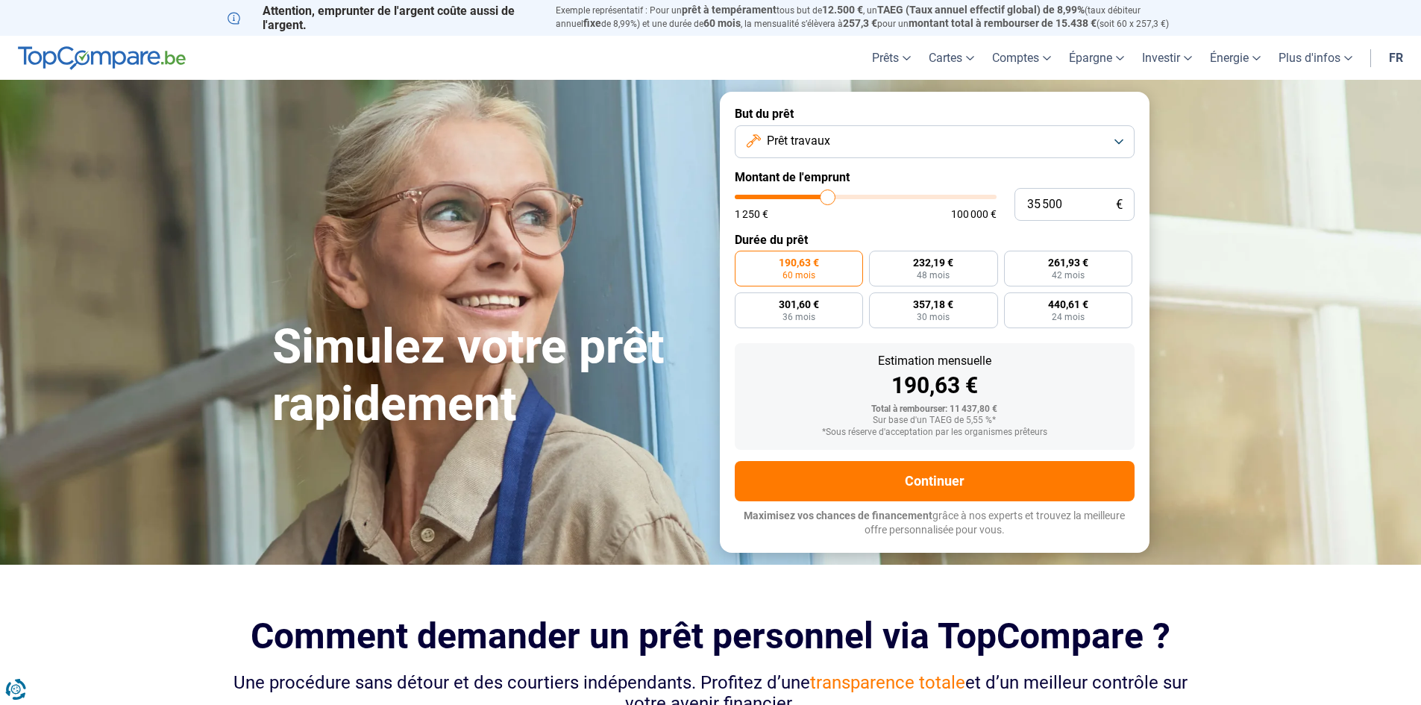
type input "35 750"
type input "35750"
type input "37 000"
type input "37000"
type input "38 000"
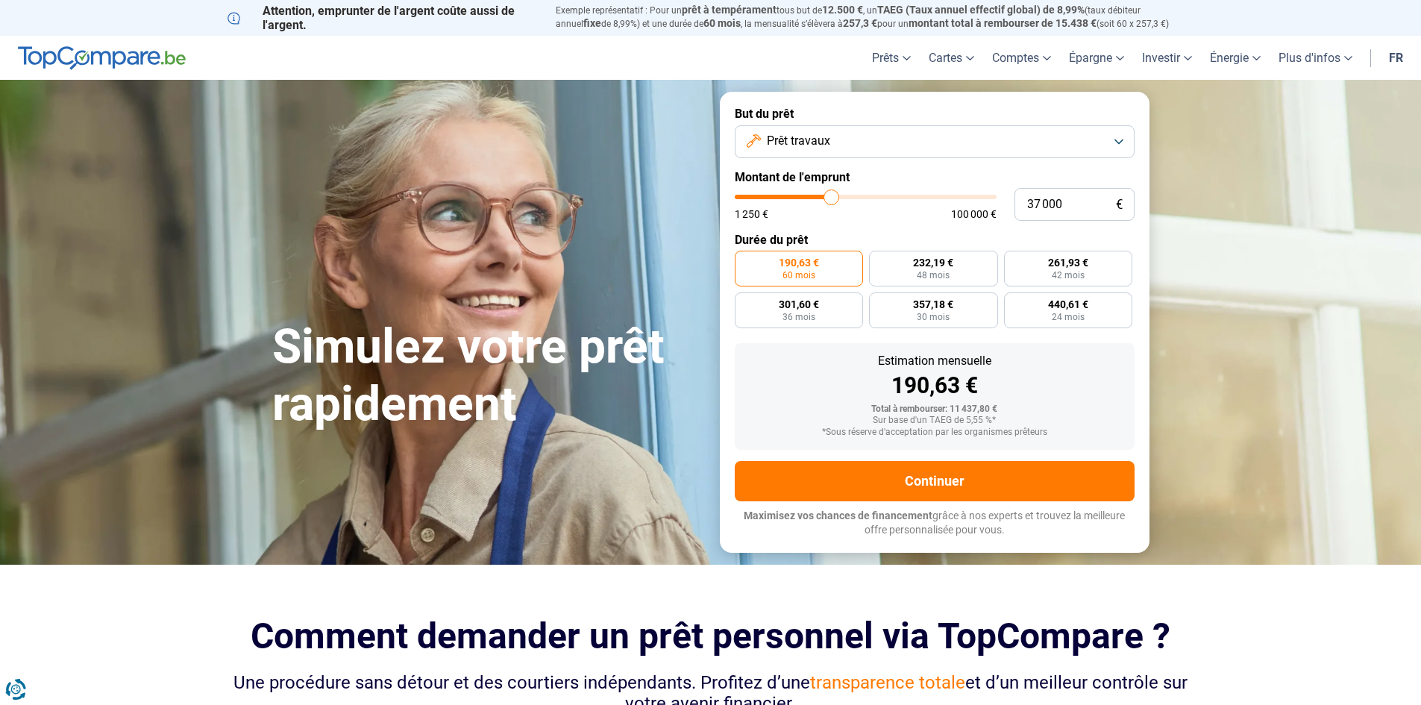
type input "38000"
type input "38 250"
type input "38250"
type input "38 750"
type input "38750"
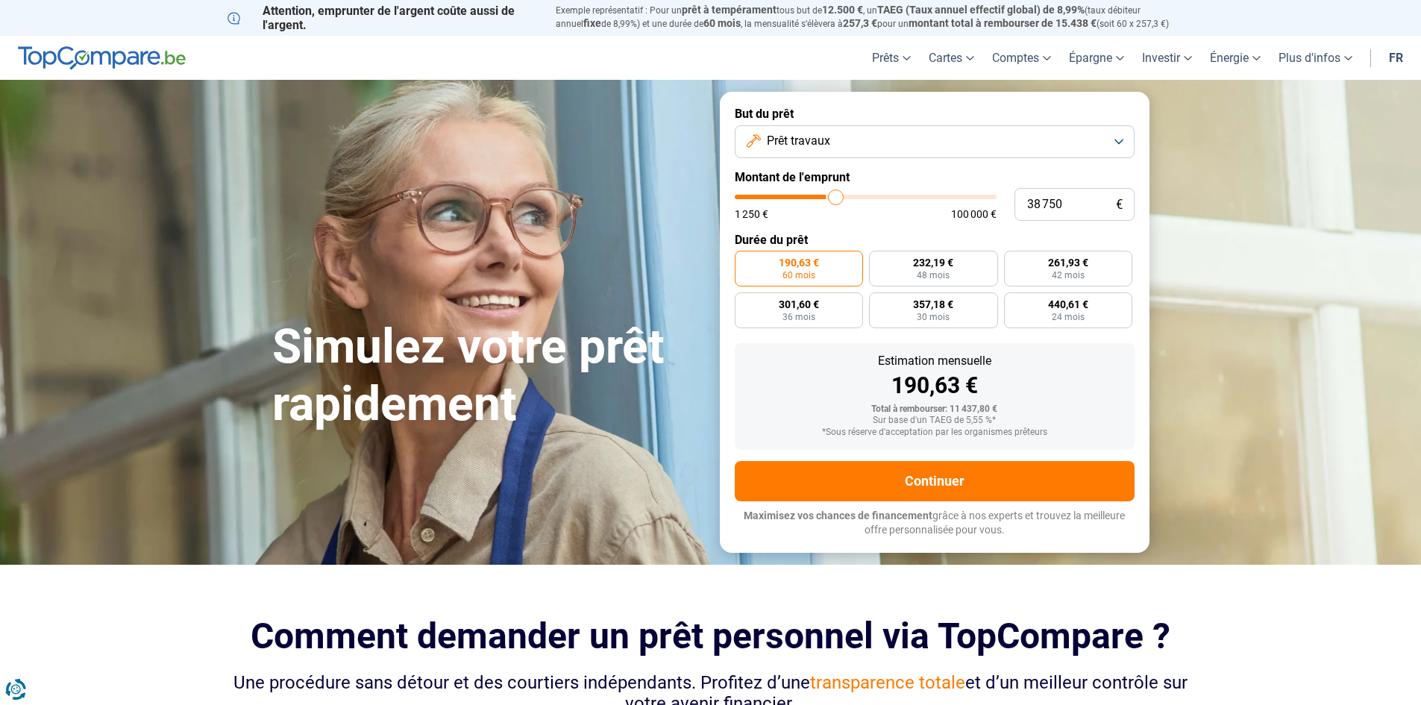
type input "39 250"
type input "39250"
type input "39 750"
type input "39750"
type input "40 000"
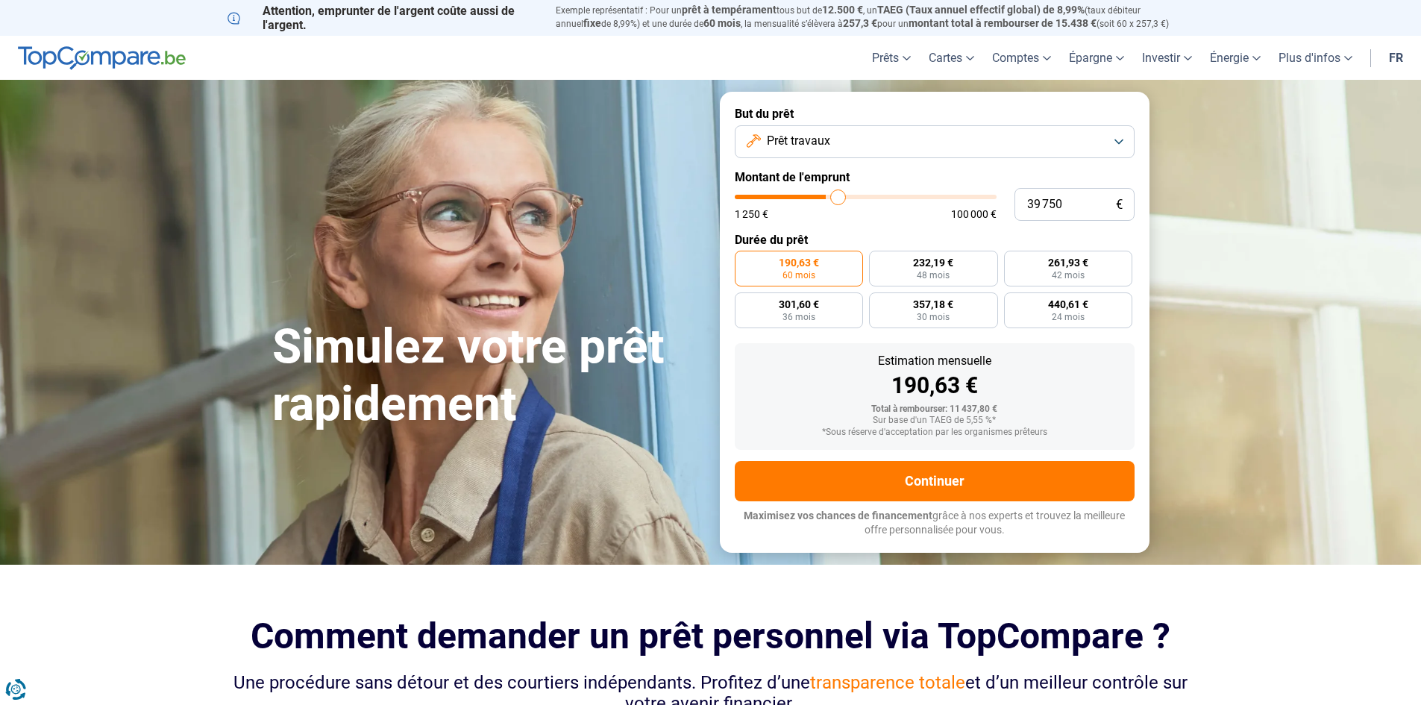
type input "40000"
type input "40 250"
type input "40250"
type input "40 750"
type input "40750"
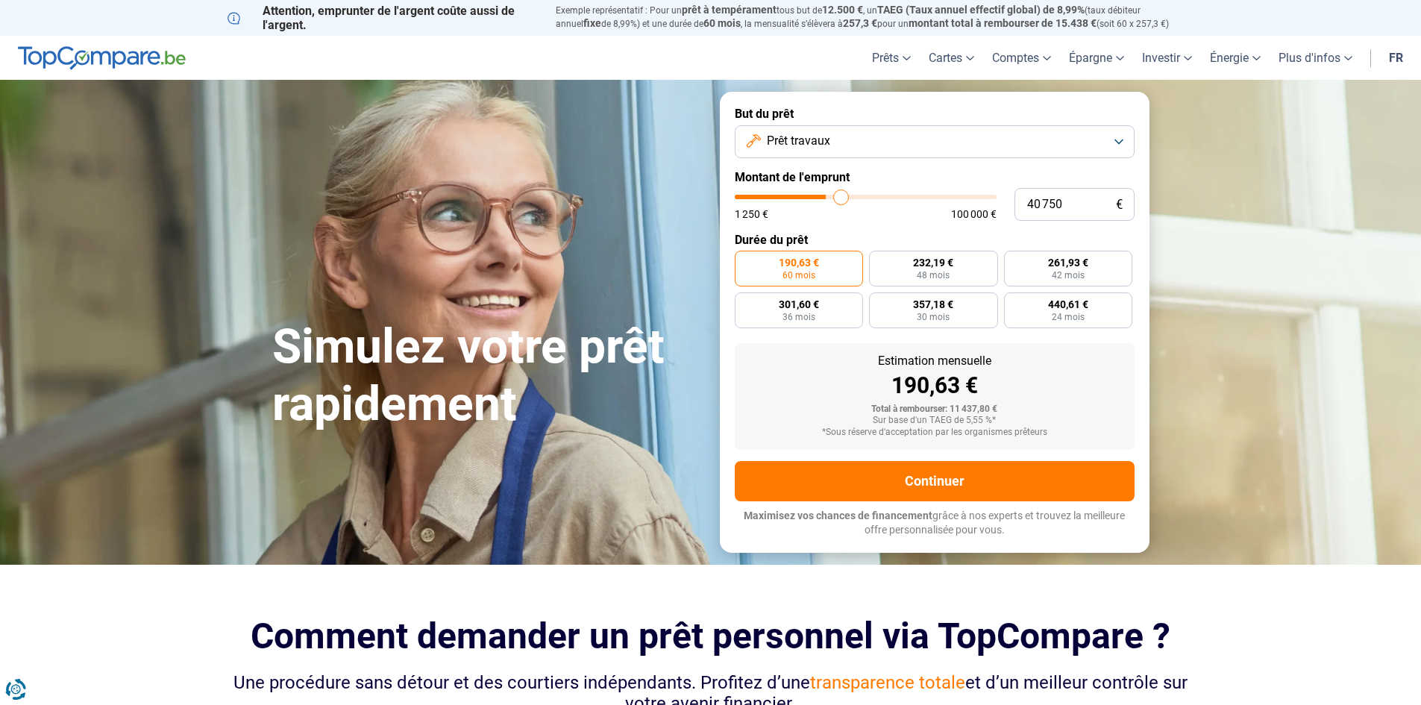
type input "41 000"
type input "41000"
type input "41 250"
type input "41250"
type input "41 500"
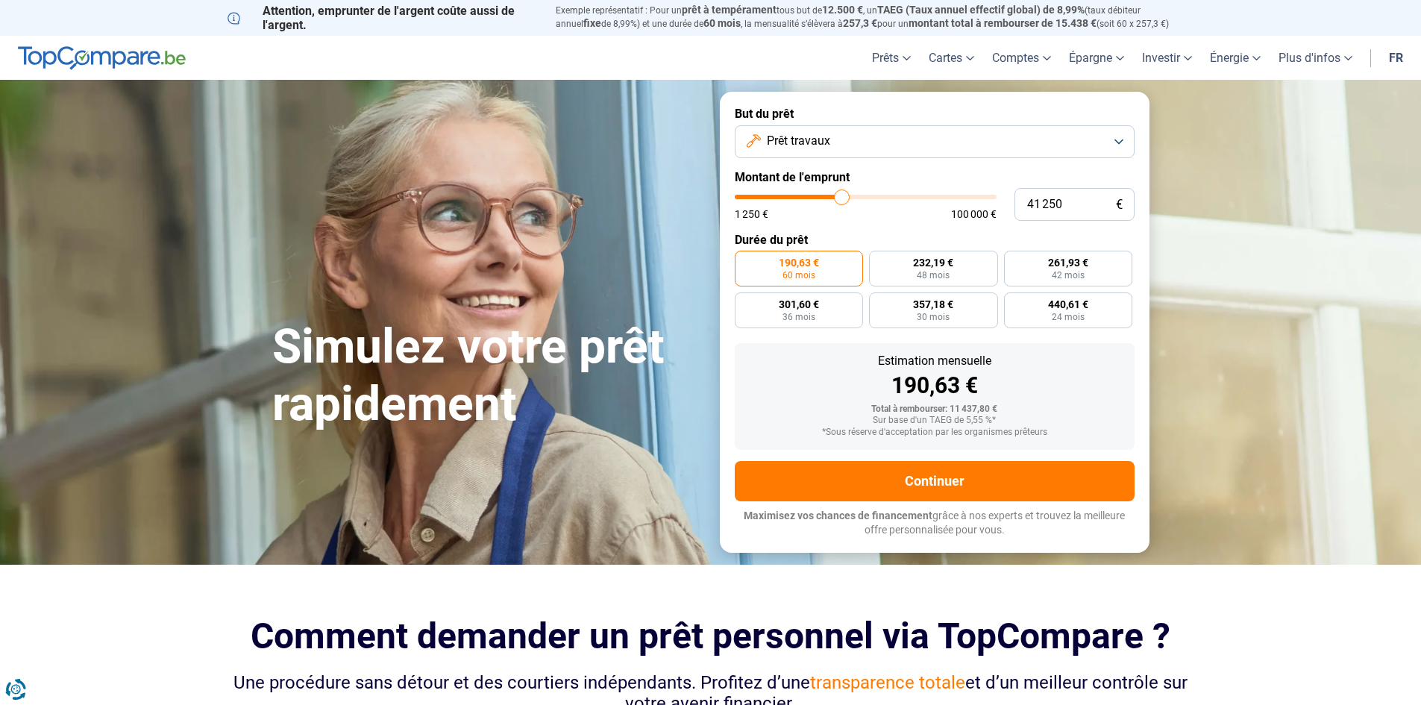
type input "41500"
type input "42 000"
type input "42000"
type input "42 250"
type input "42250"
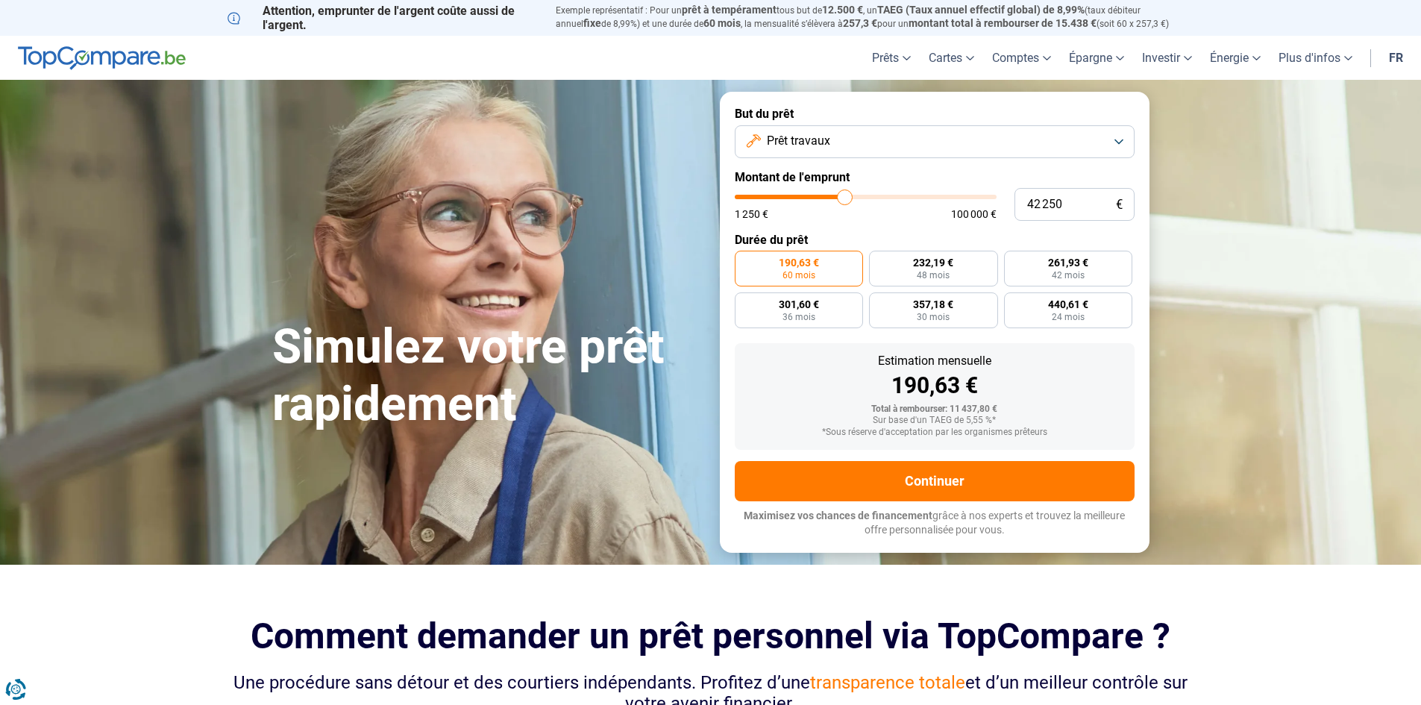
type input "42 000"
type input "42000"
type input "41 500"
type input "41500"
type input "41 250"
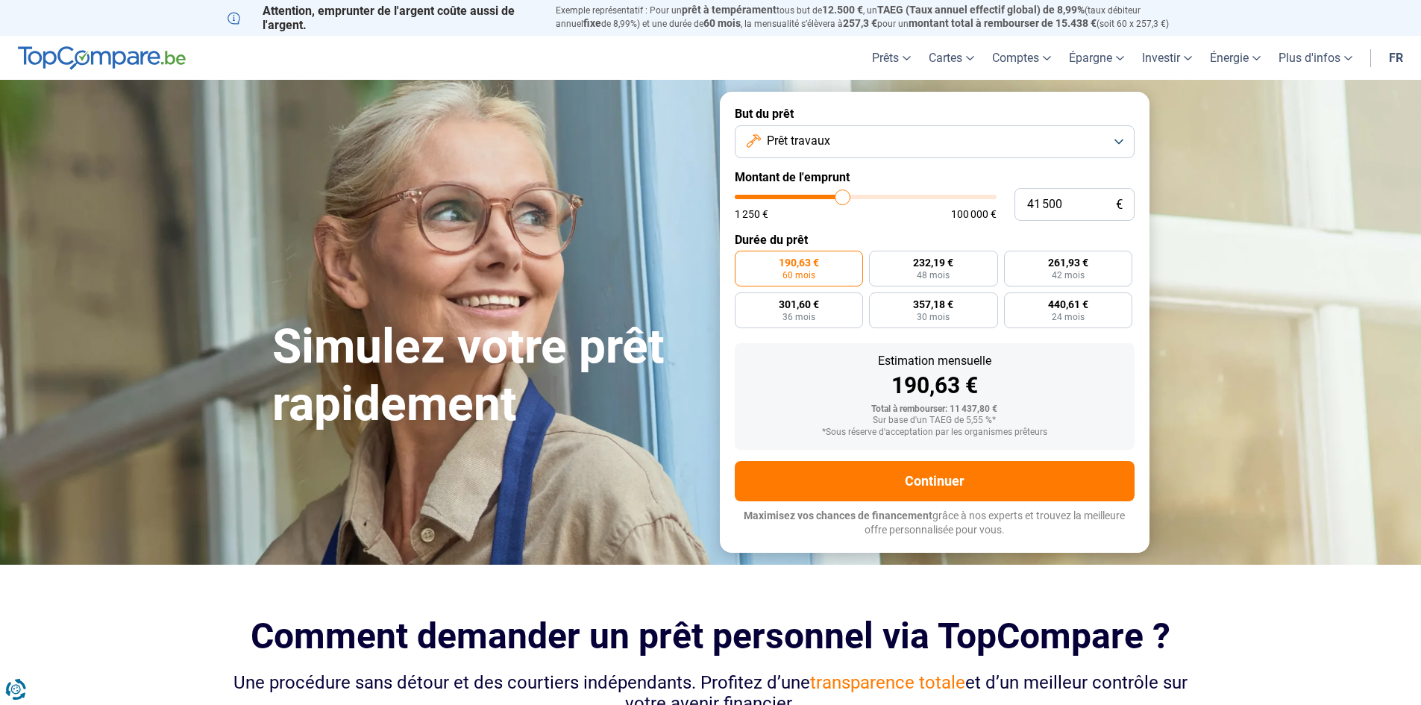
type input "41250"
type input "40 750"
type input "40750"
type input "40 250"
type input "40250"
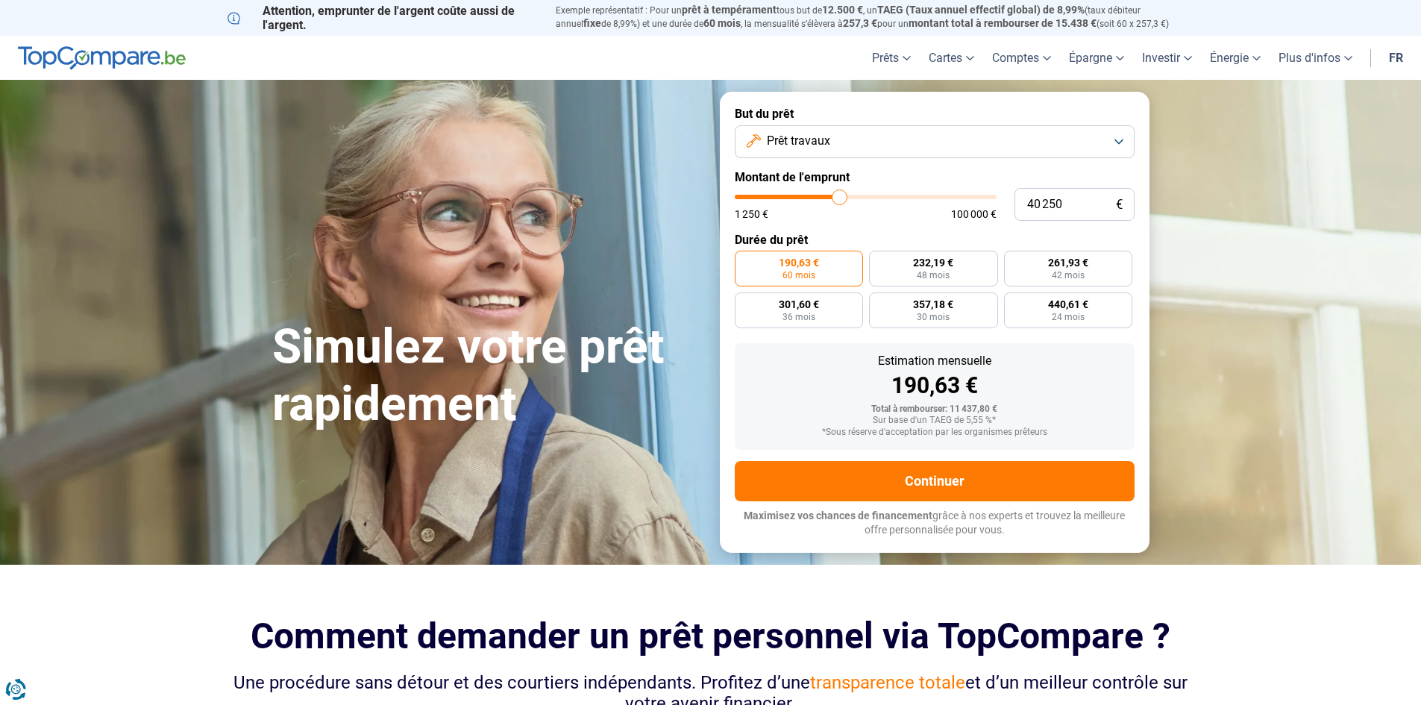
type input "40 000"
type input "40000"
type input "39 750"
type input "39750"
type input "40 000"
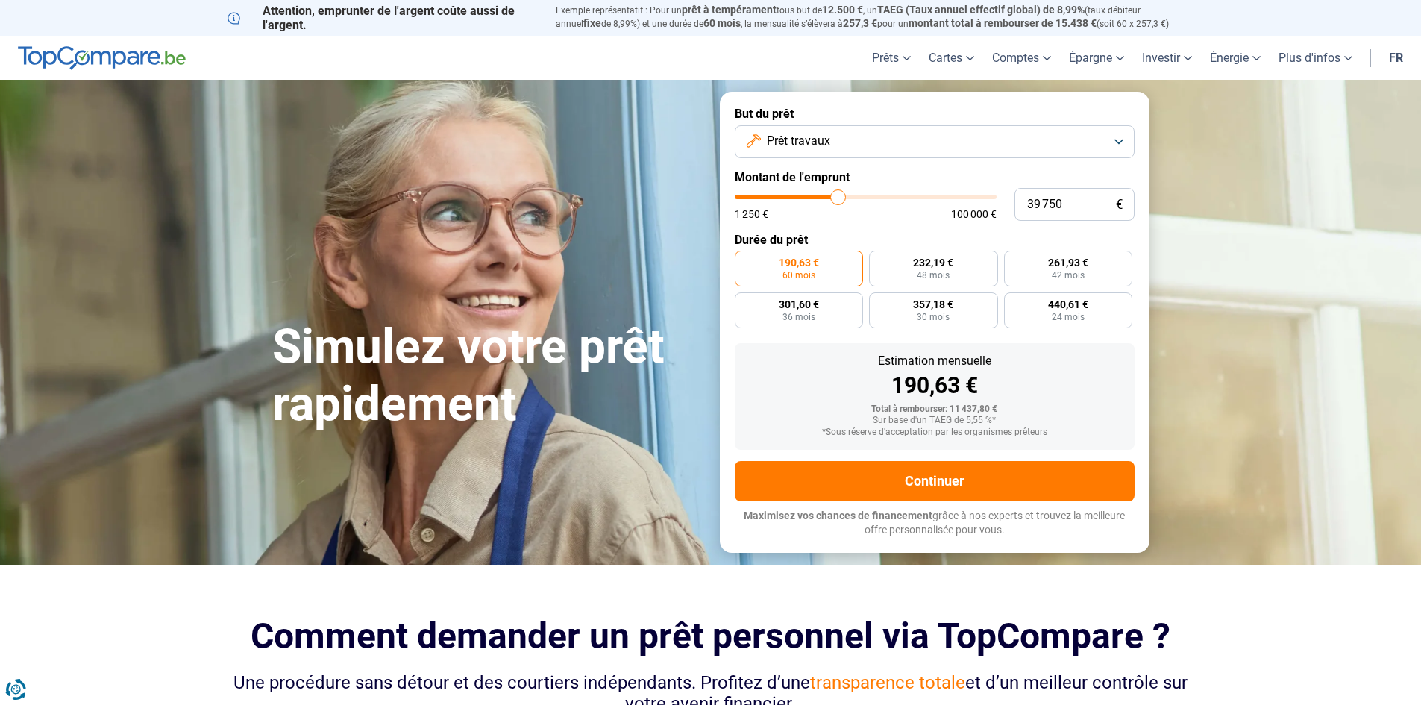
type input "40000"
type input "40 250"
type input "40250"
type input "40 750"
type input "40750"
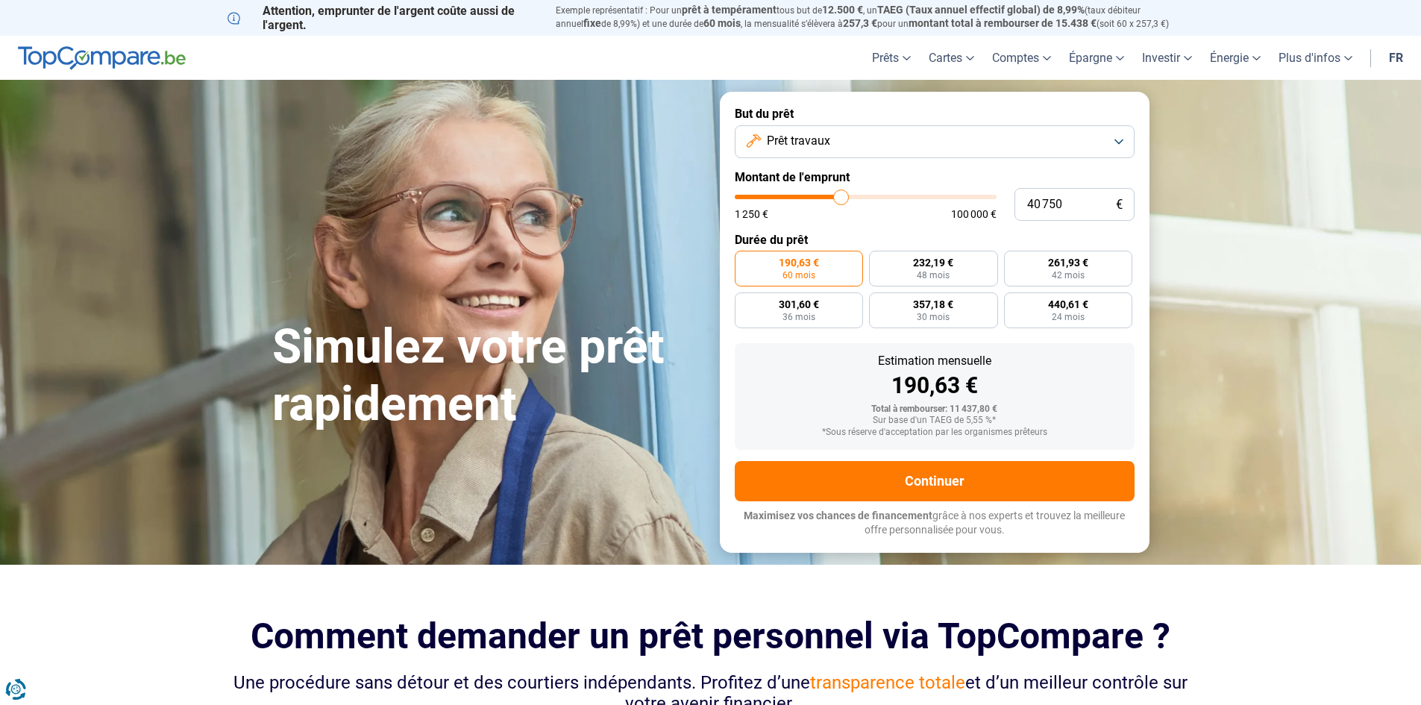
type input "41 000"
drag, startPoint x: 760, startPoint y: 201, endPoint x: 841, endPoint y: 206, distance: 81.4
type input "41000"
click at [841, 199] on input "range" at bounding box center [866, 197] width 262 height 4
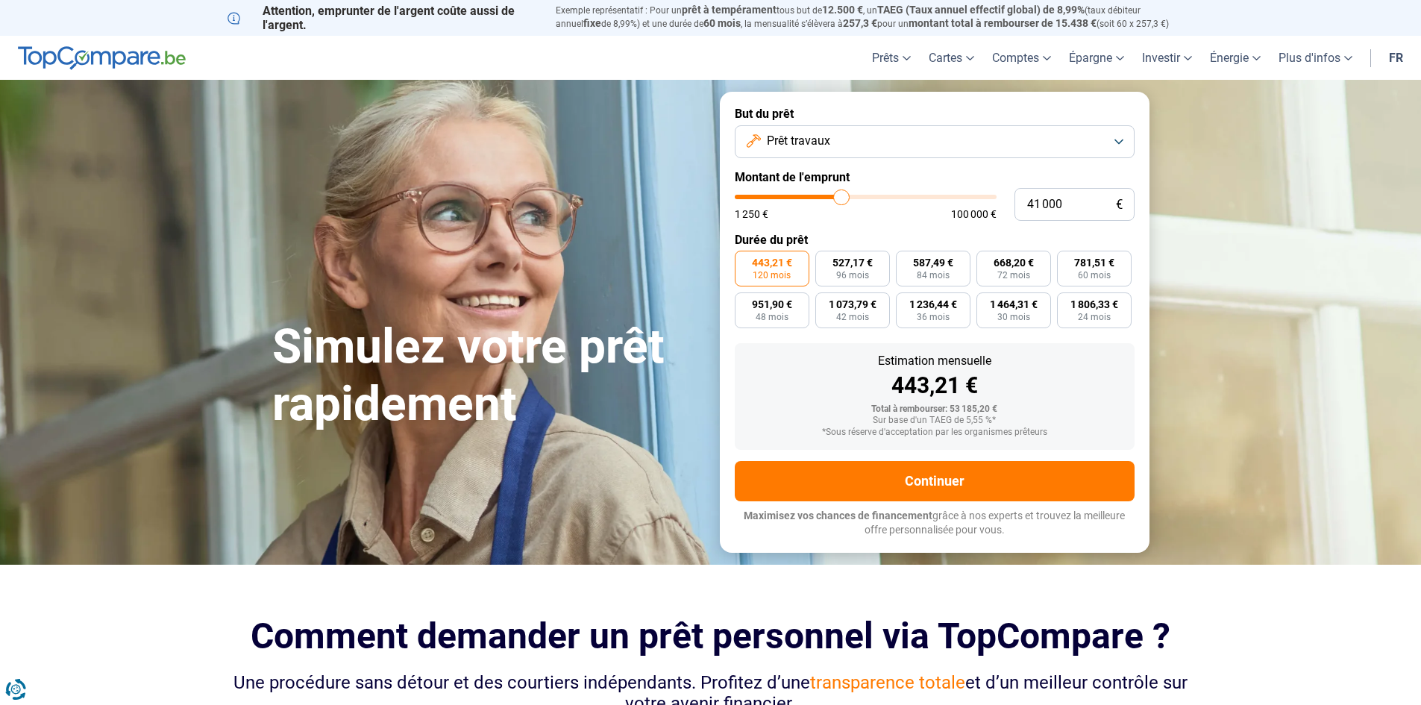
type input "41 500"
type input "41500"
type input "41 250"
type input "41250"
type input "40 750"
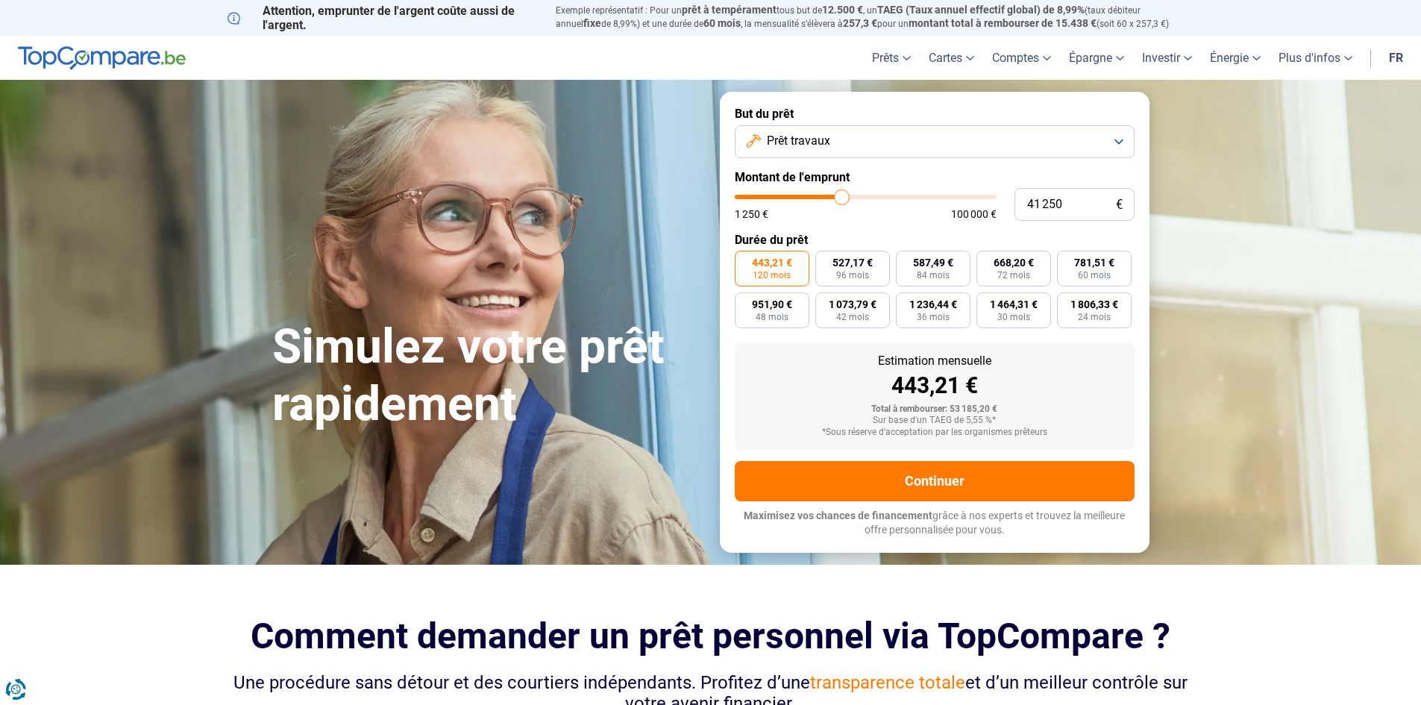
type input "40750"
type input "40 250"
type input "40250"
type input "39 750"
type input "39750"
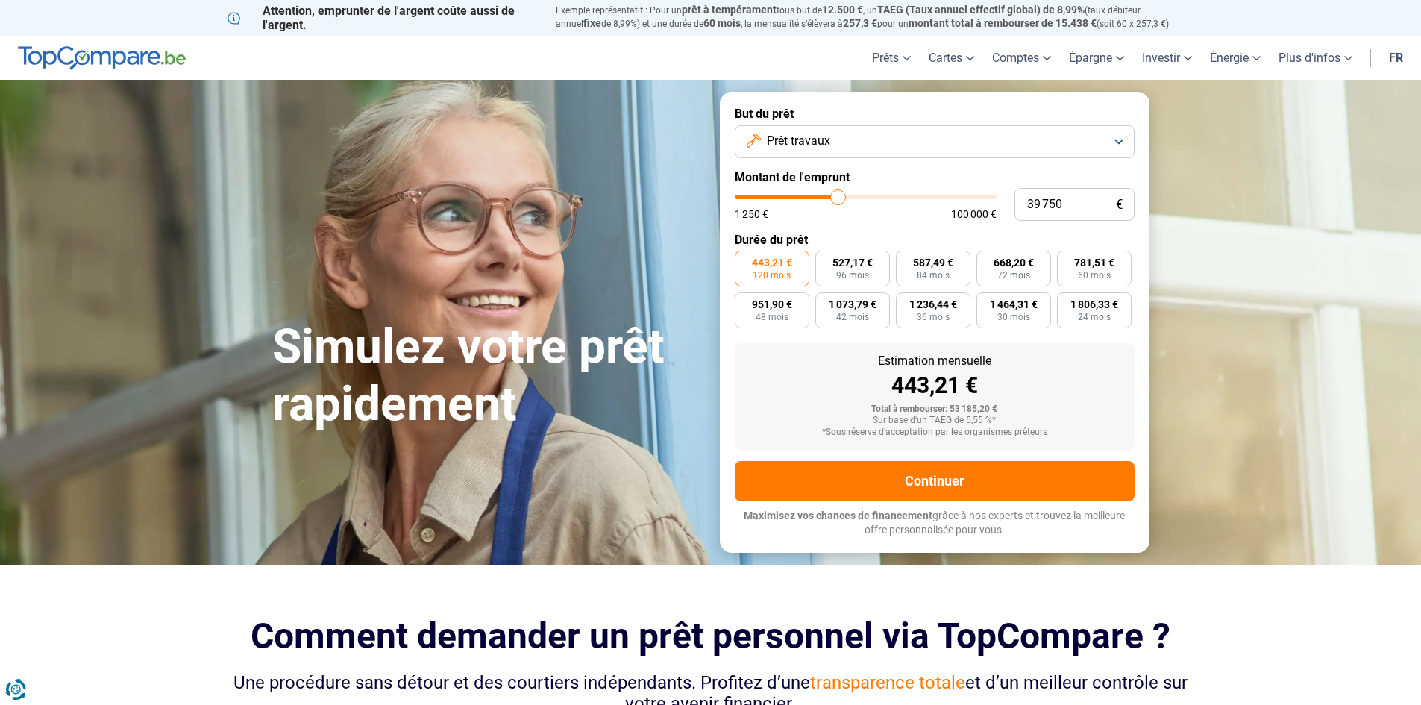
type input "39 500"
type input "39500"
type input "38 750"
type input "38750"
type input "38 500"
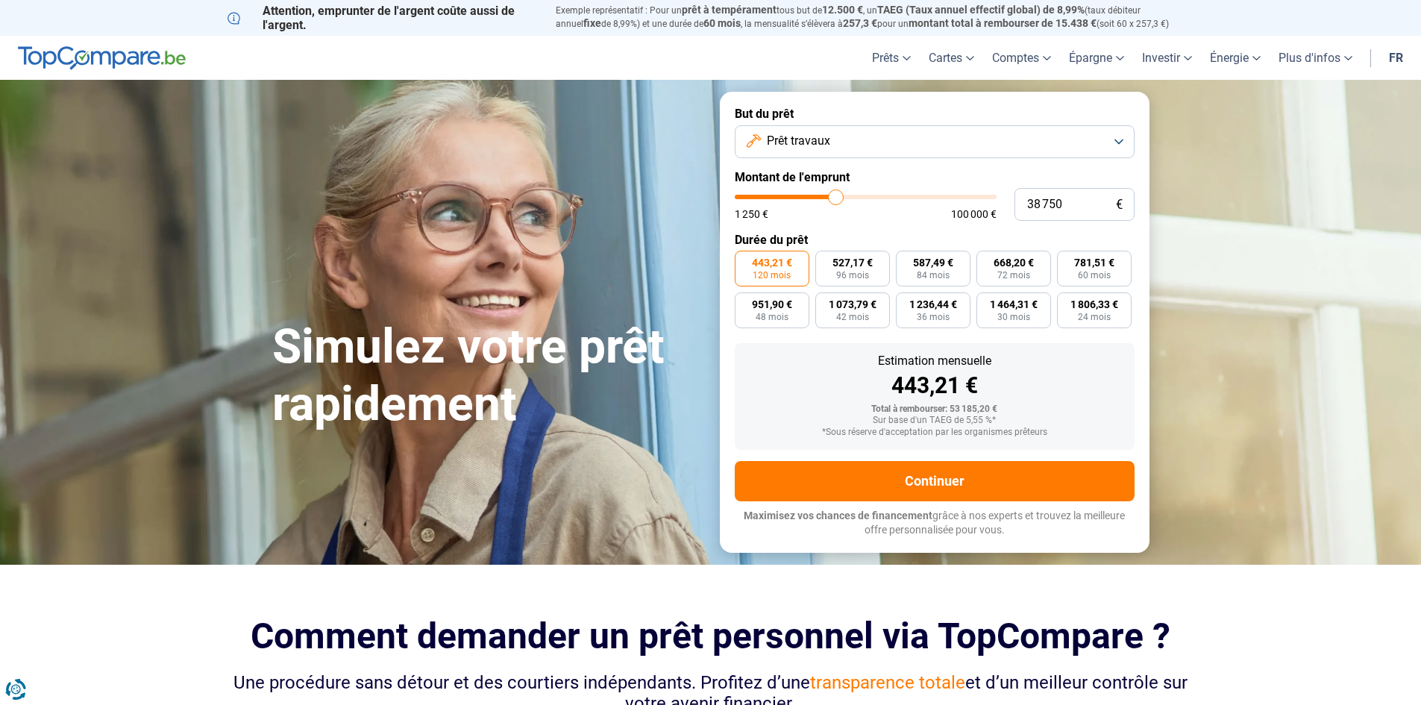
type input "38500"
type input "38 250"
type input "38250"
type input "38 000"
type input "38000"
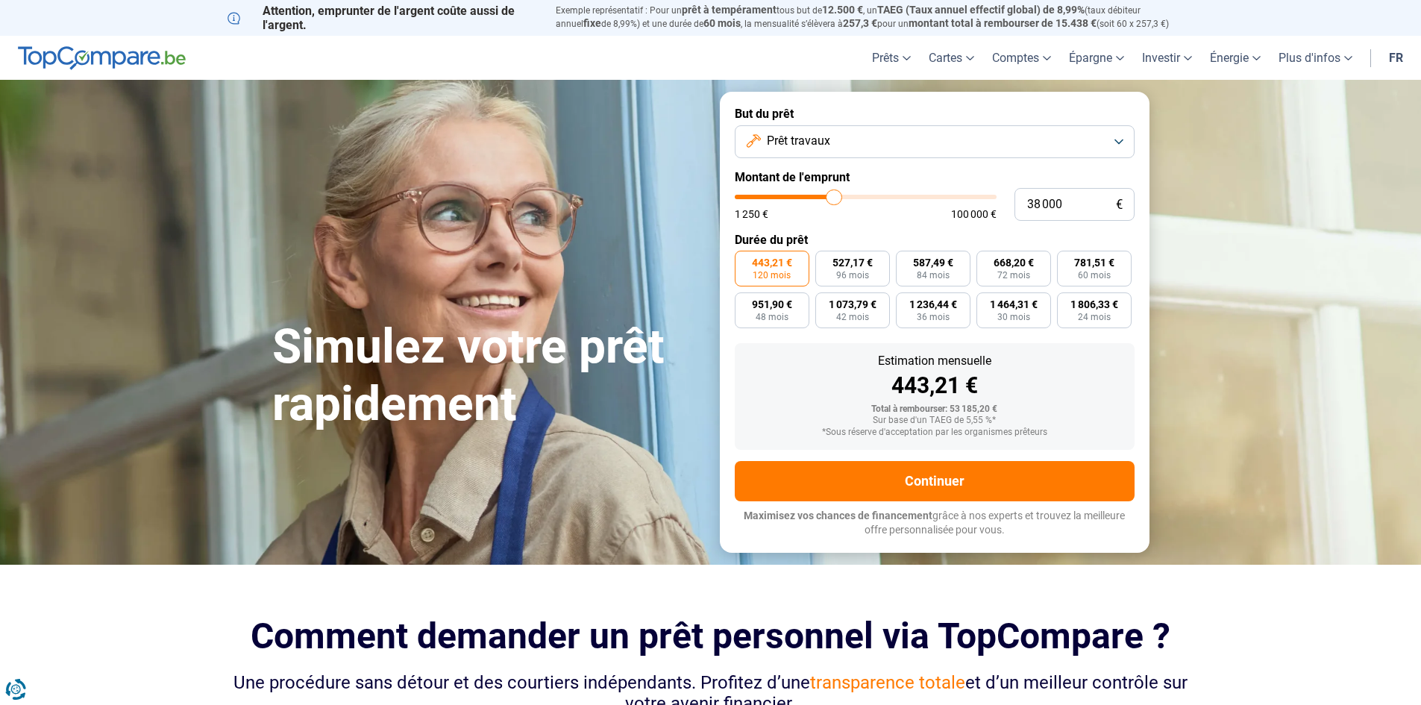
type input "37 750"
type input "37750"
type input "37 000"
type input "37000"
type input "36 750"
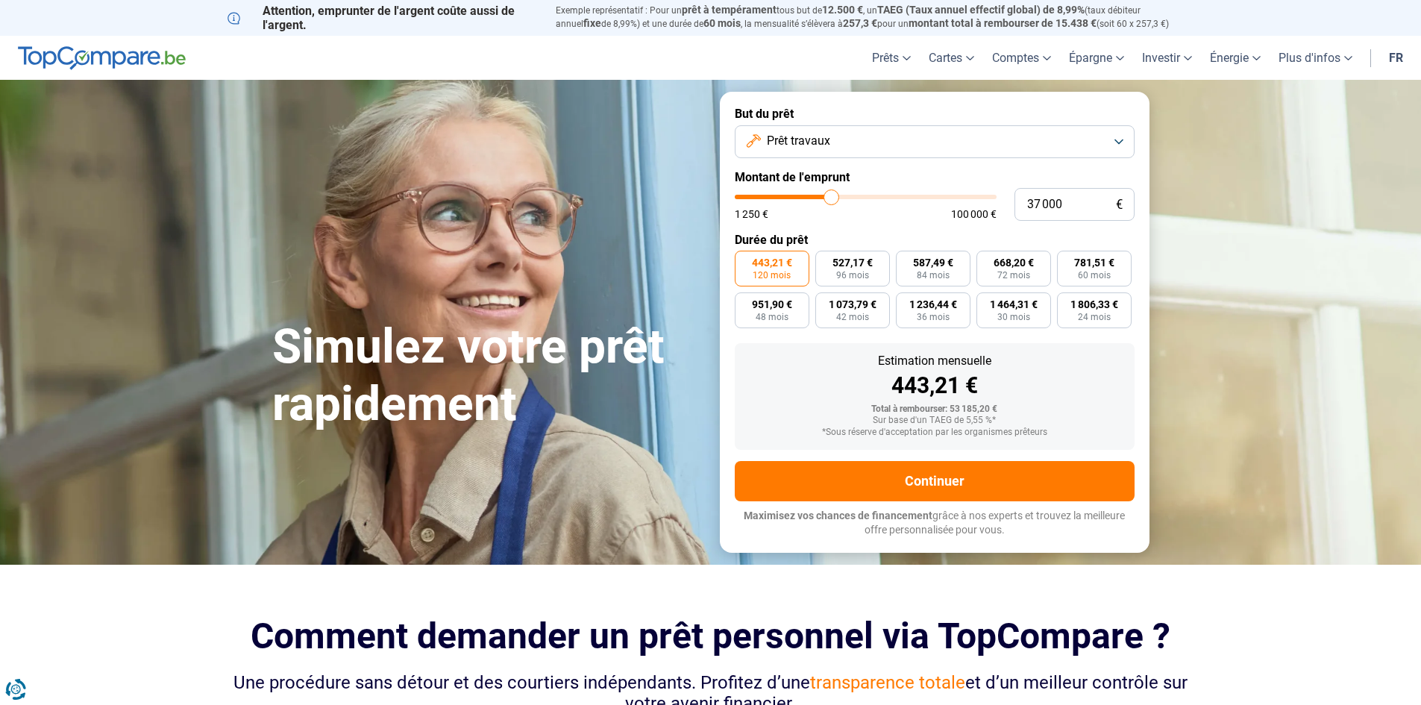
type input "36750"
type input "36 250"
type input "36250"
drag, startPoint x: 844, startPoint y: 199, endPoint x: 823, endPoint y: 203, distance: 22.0
click at [823, 199] on input "range" at bounding box center [866, 197] width 262 height 4
